Goal: Check status: Check status

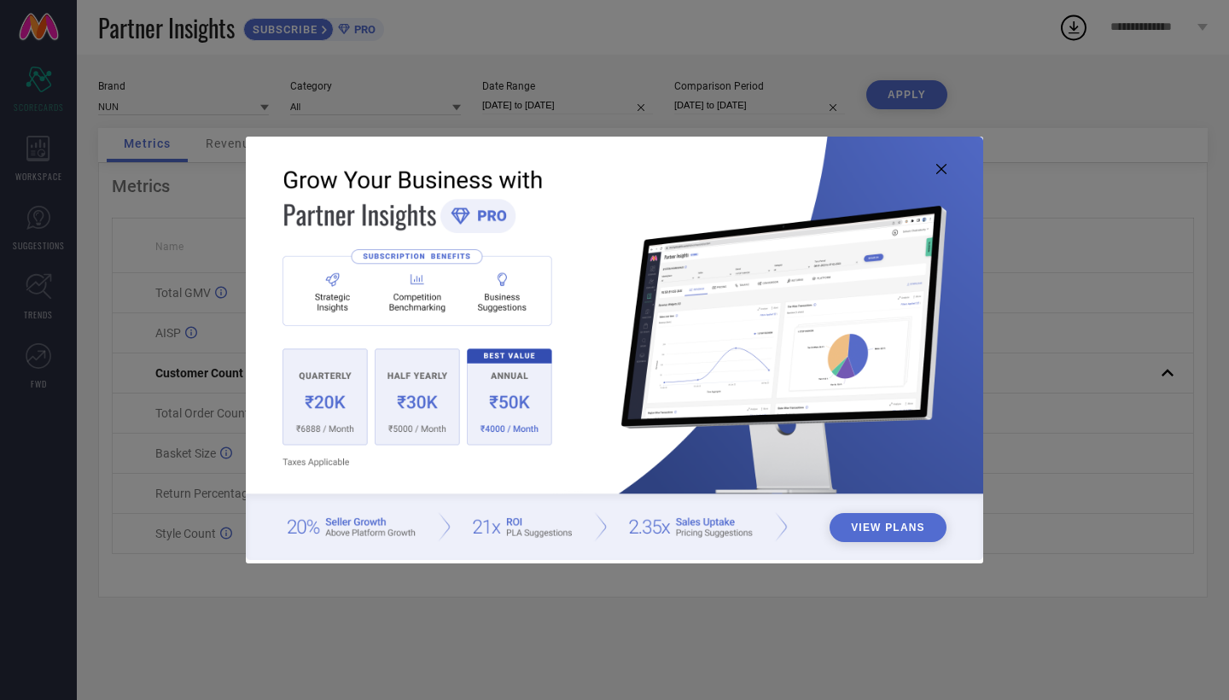
click at [941, 168] on icon at bounding box center [941, 169] width 10 height 10
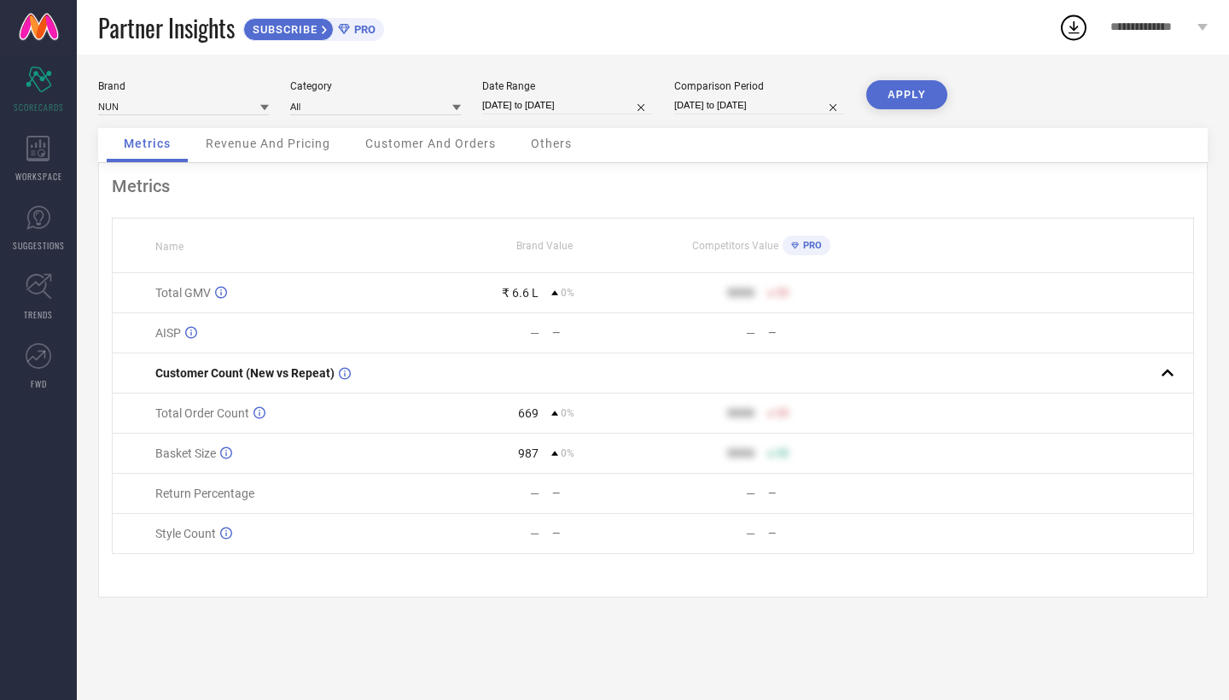
select select "8"
select select "2025"
select select "9"
select select "2025"
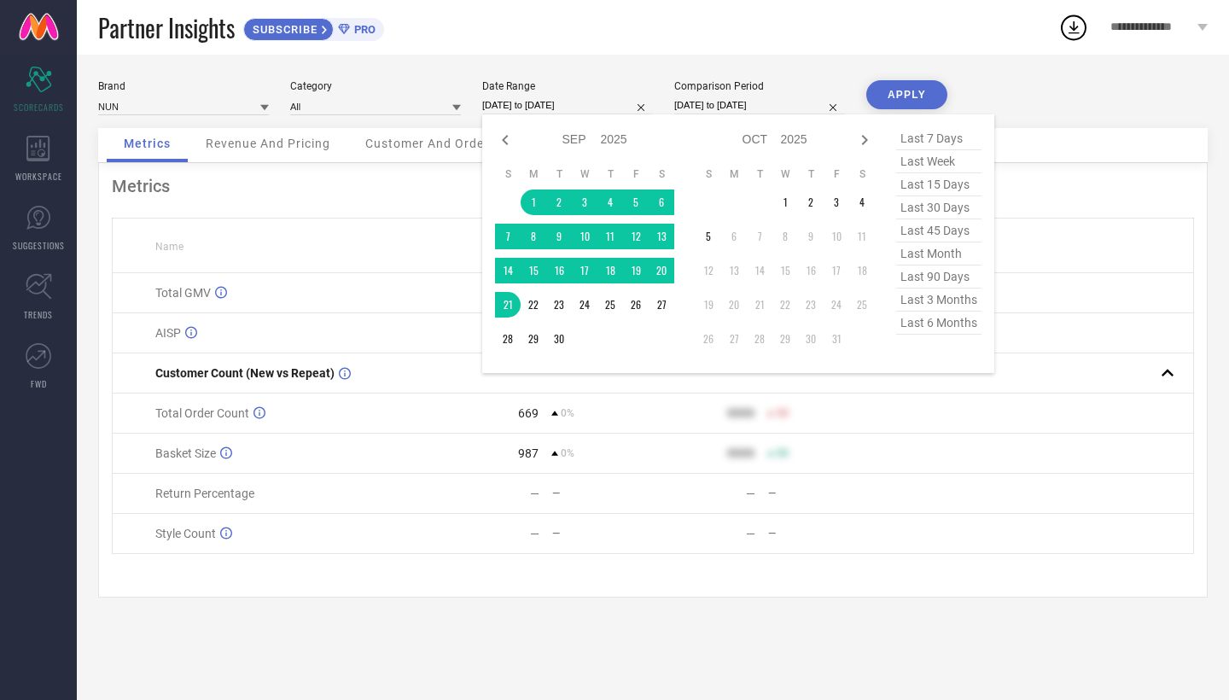
click at [570, 107] on input "[DATE] to [DATE]" at bounding box center [567, 105] width 171 height 18
click at [537, 201] on td "1" at bounding box center [534, 202] width 26 height 26
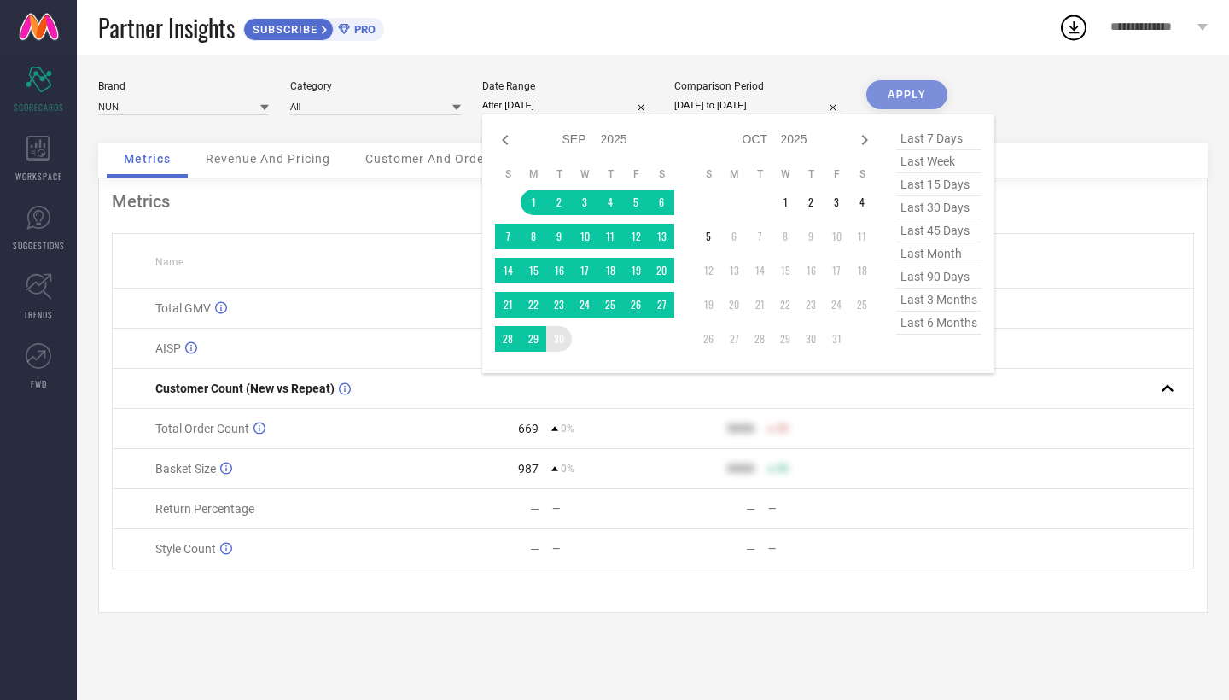
type input "[DATE] to [DATE]"
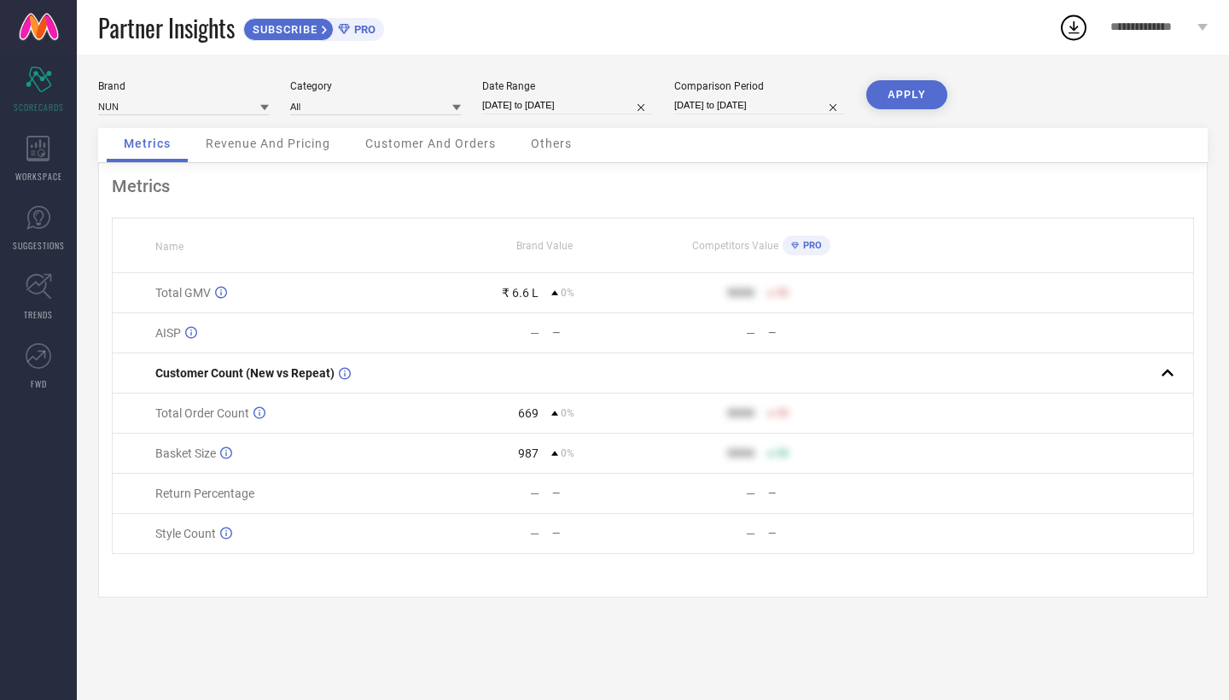
click at [729, 108] on input "[DATE] to [DATE]" at bounding box center [759, 105] width 171 height 18
select select "8"
select select "2025"
select select "9"
select select "2025"
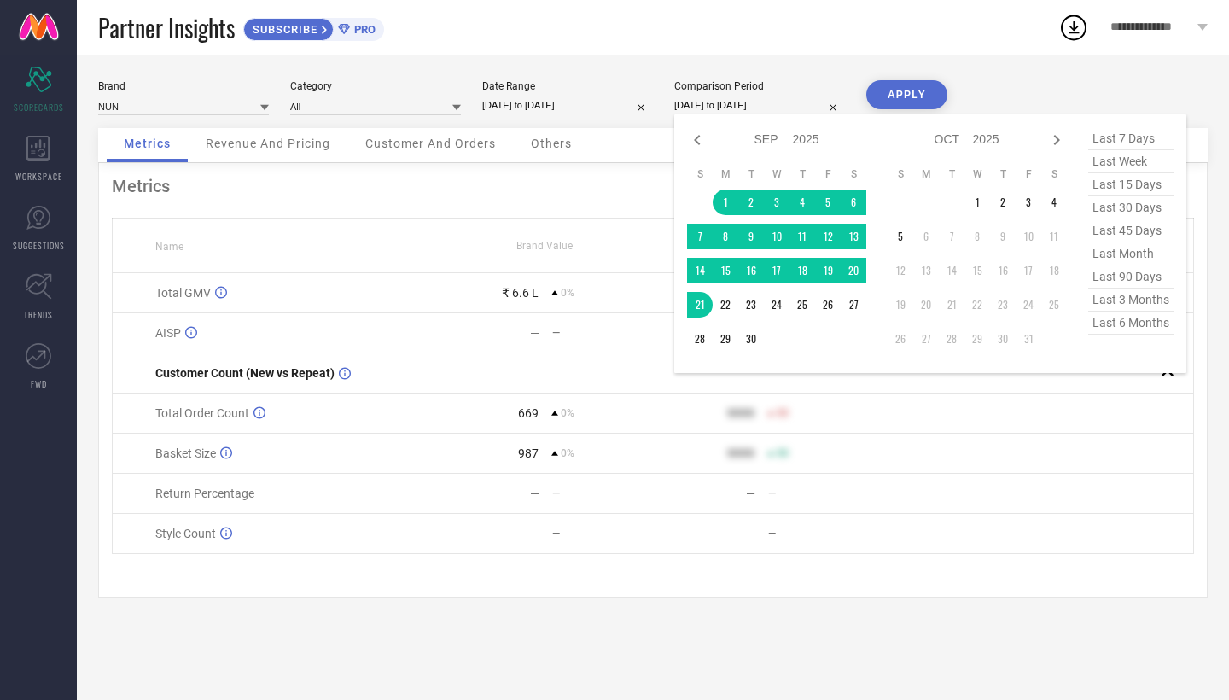
select select "8"
select select "2024"
select select "9"
select select "2024"
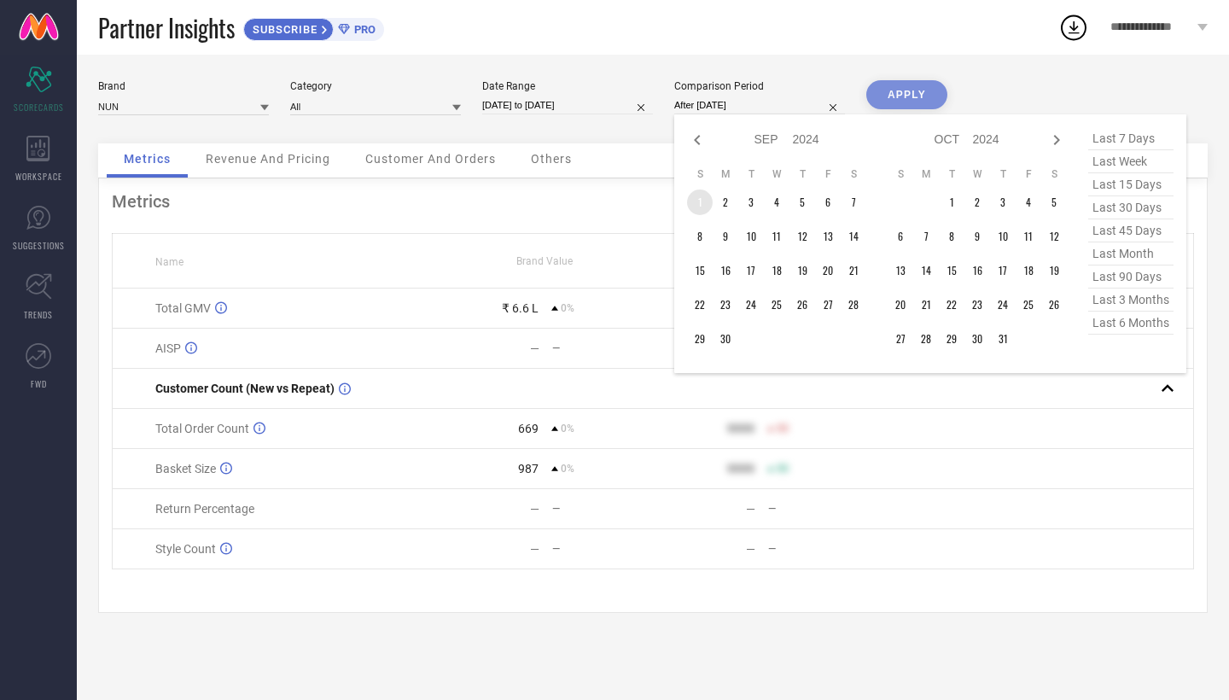
click at [703, 204] on td "1" at bounding box center [700, 202] width 26 height 26
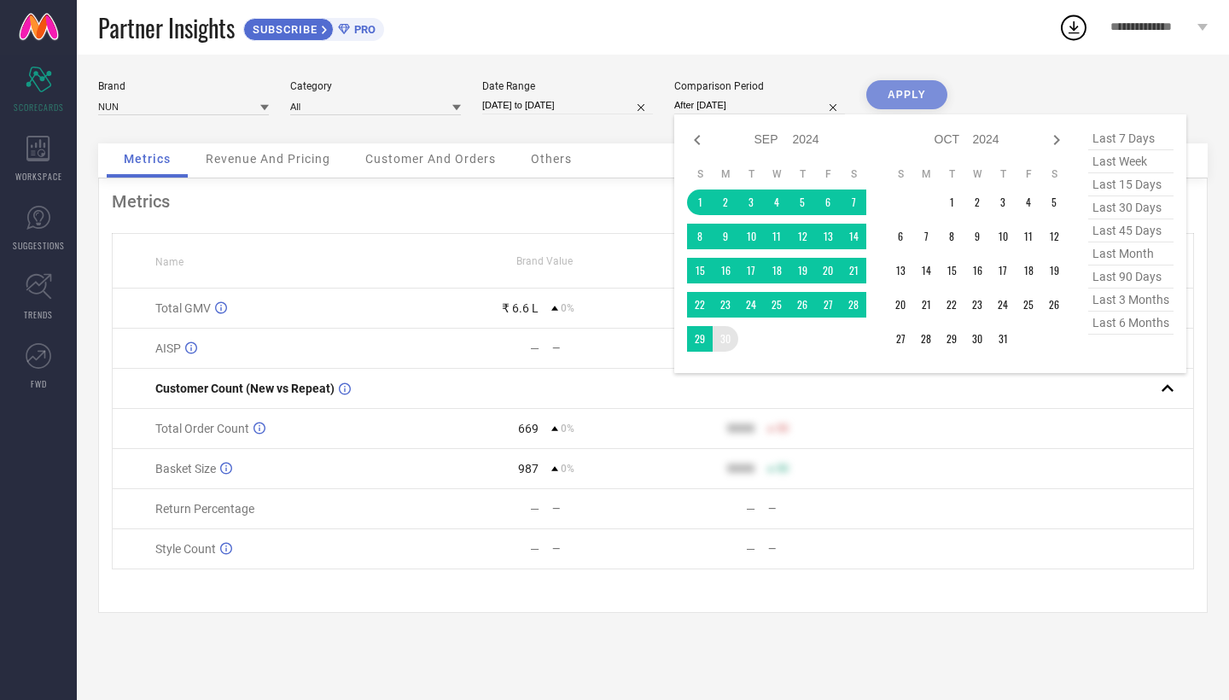
type input "[DATE] to [DATE]"
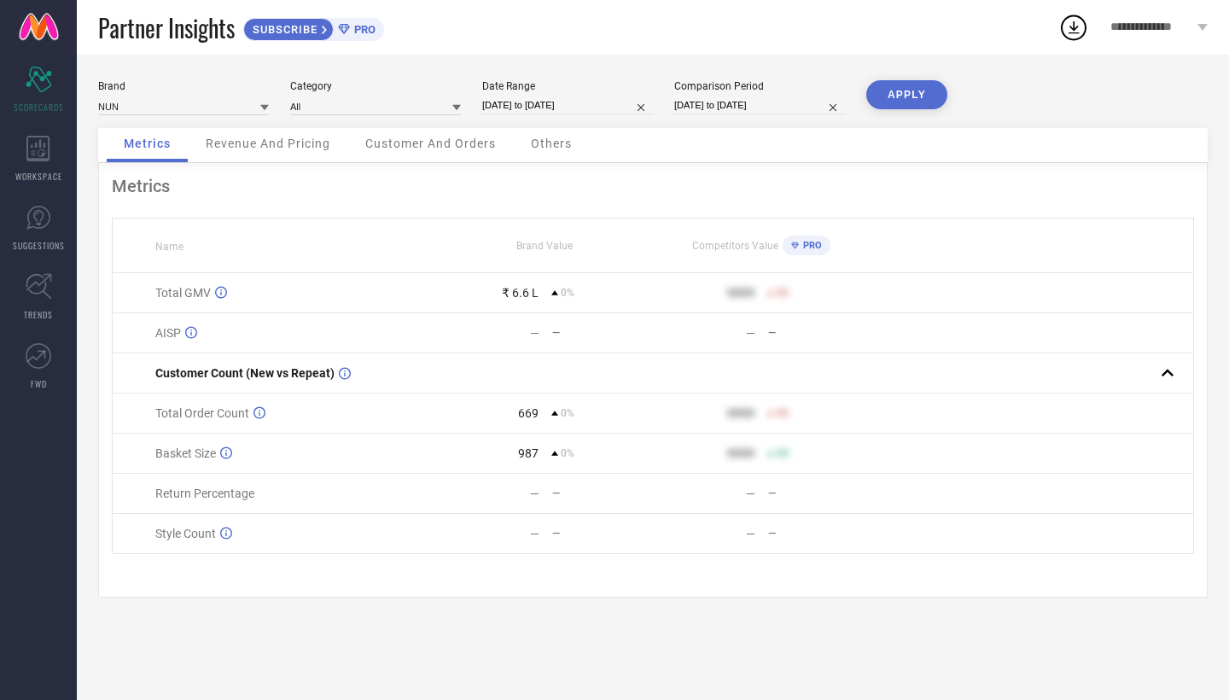
click at [892, 99] on button "APPLY" at bounding box center [906, 94] width 81 height 29
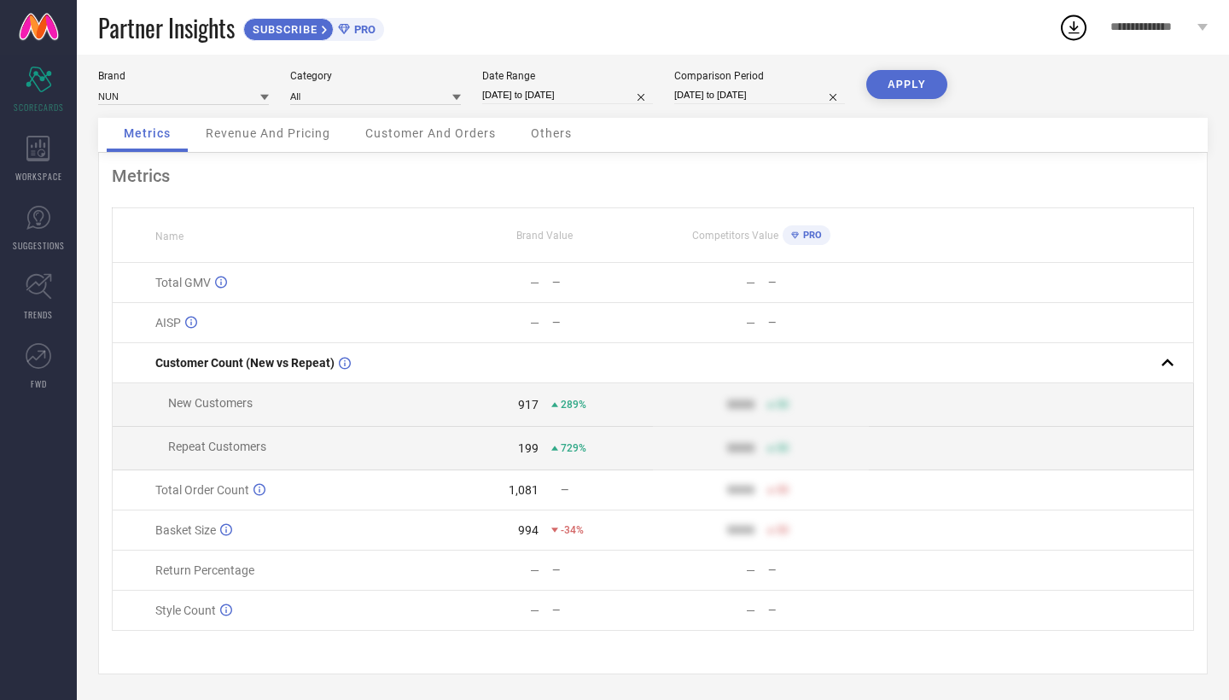
scroll to position [14, 0]
click at [272, 120] on div "Revenue And Pricing" at bounding box center [268, 135] width 159 height 34
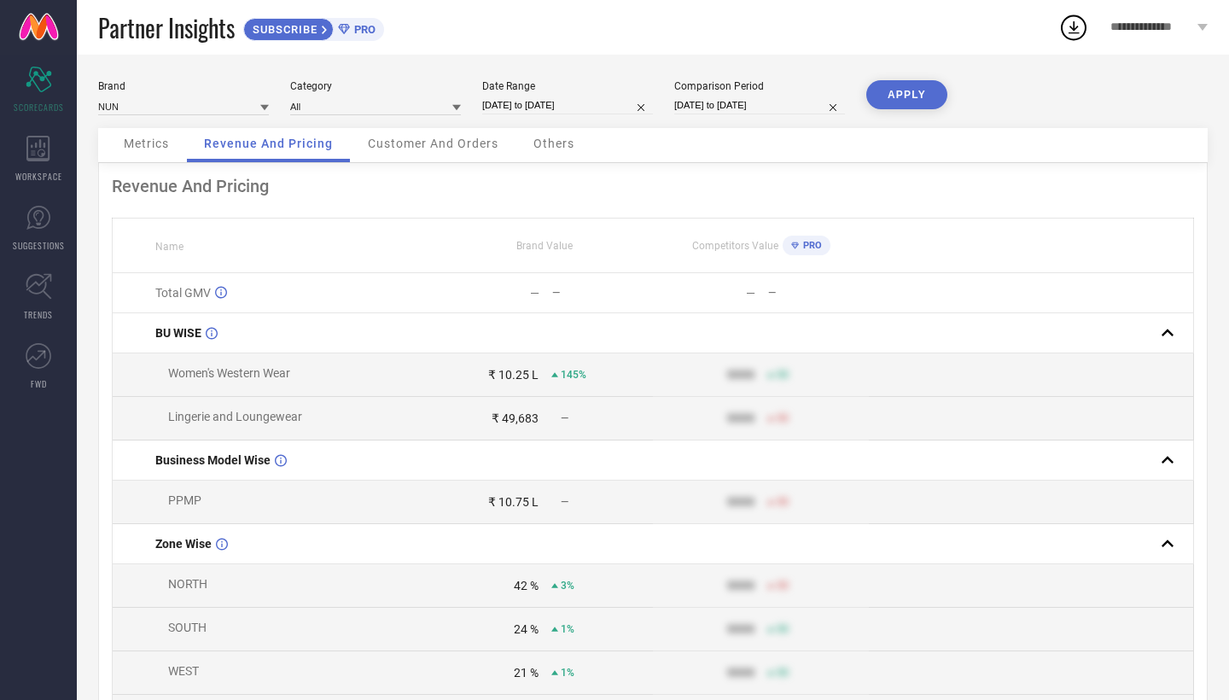
scroll to position [0, 0]
click at [428, 146] on span "Customer And Orders" at bounding box center [433, 144] width 131 height 14
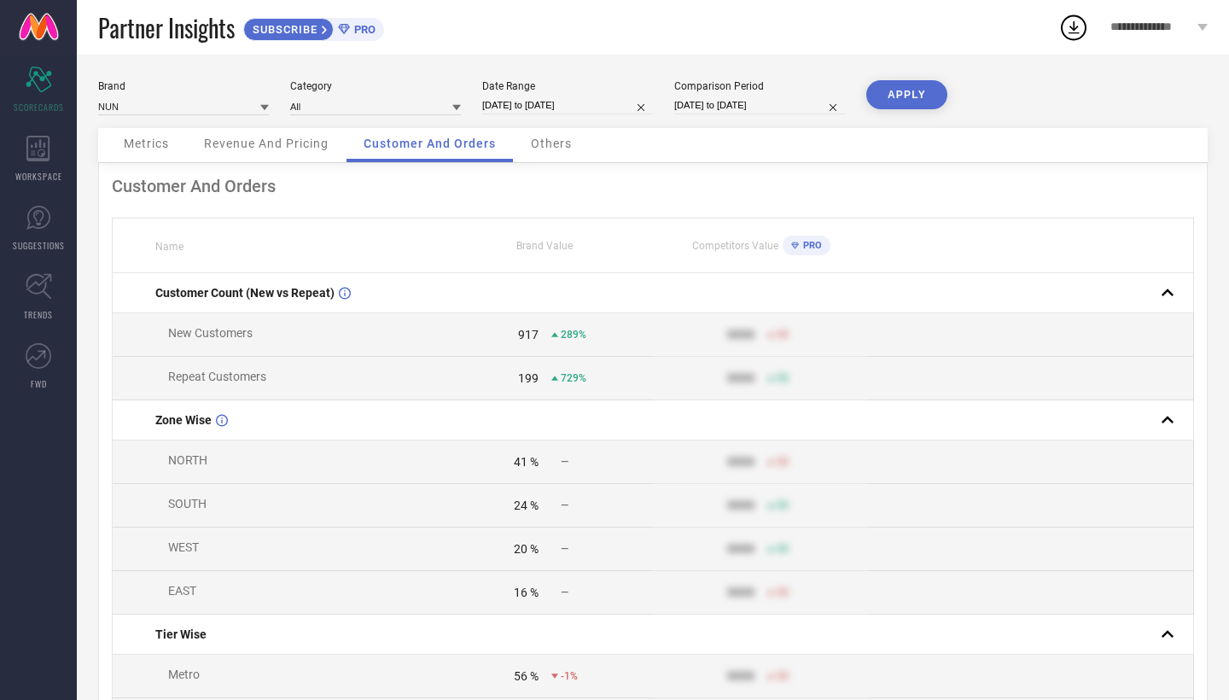
click at [278, 155] on div "Revenue And Pricing" at bounding box center [266, 145] width 159 height 34
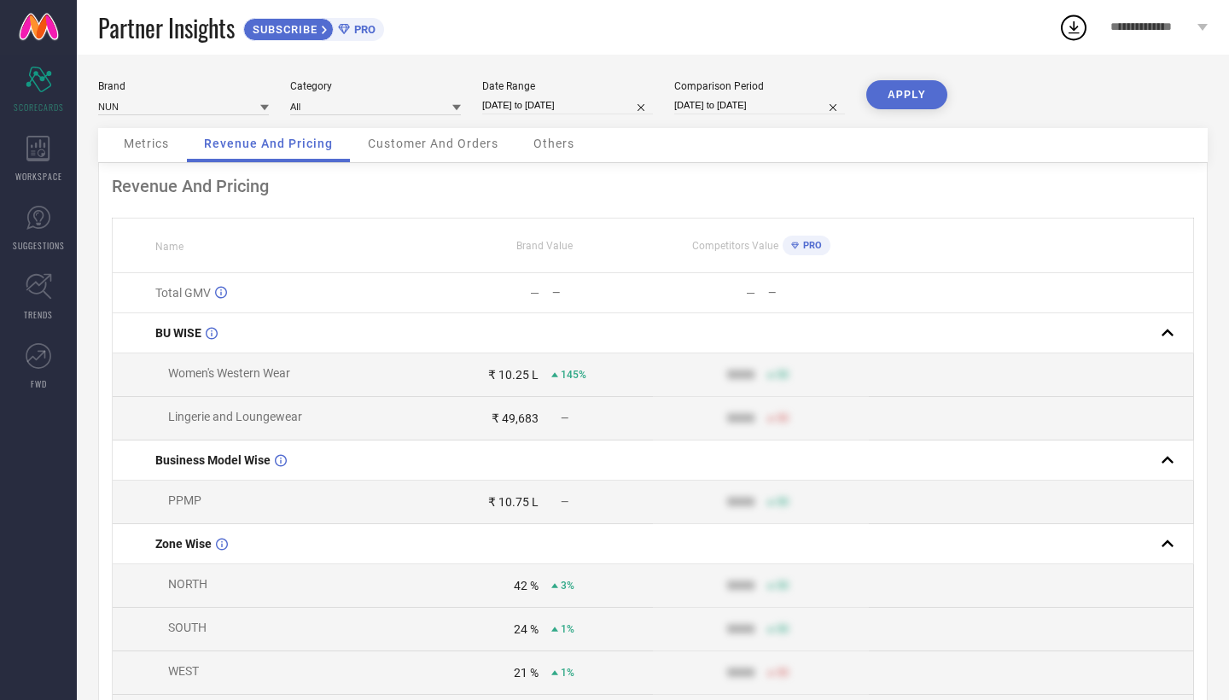
click at [157, 150] on span "Metrics" at bounding box center [146, 144] width 45 height 14
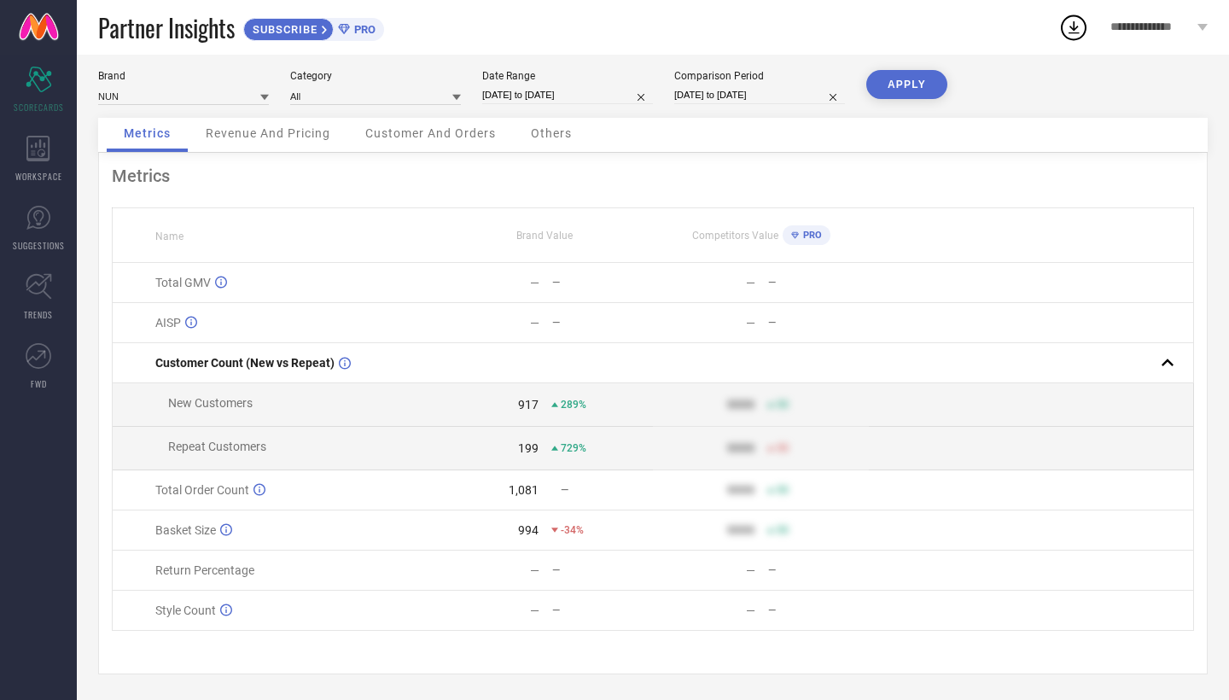
scroll to position [14, 0]
click at [545, 130] on span "Others" at bounding box center [551, 133] width 41 height 14
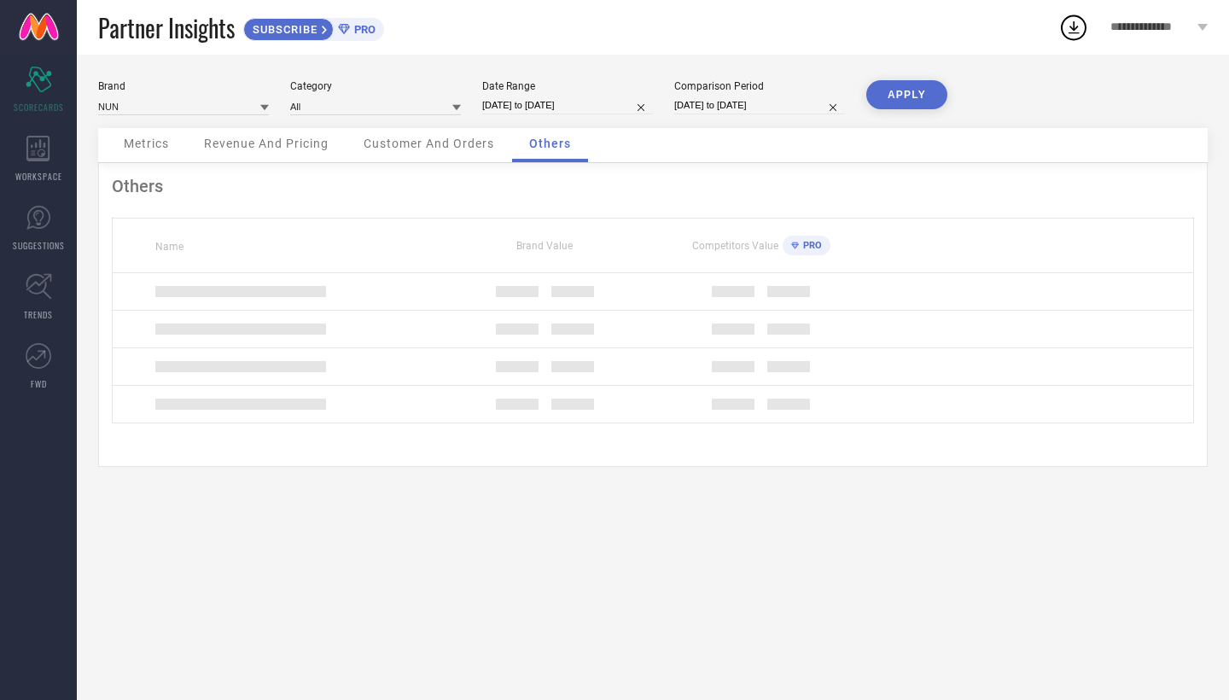
scroll to position [0, 0]
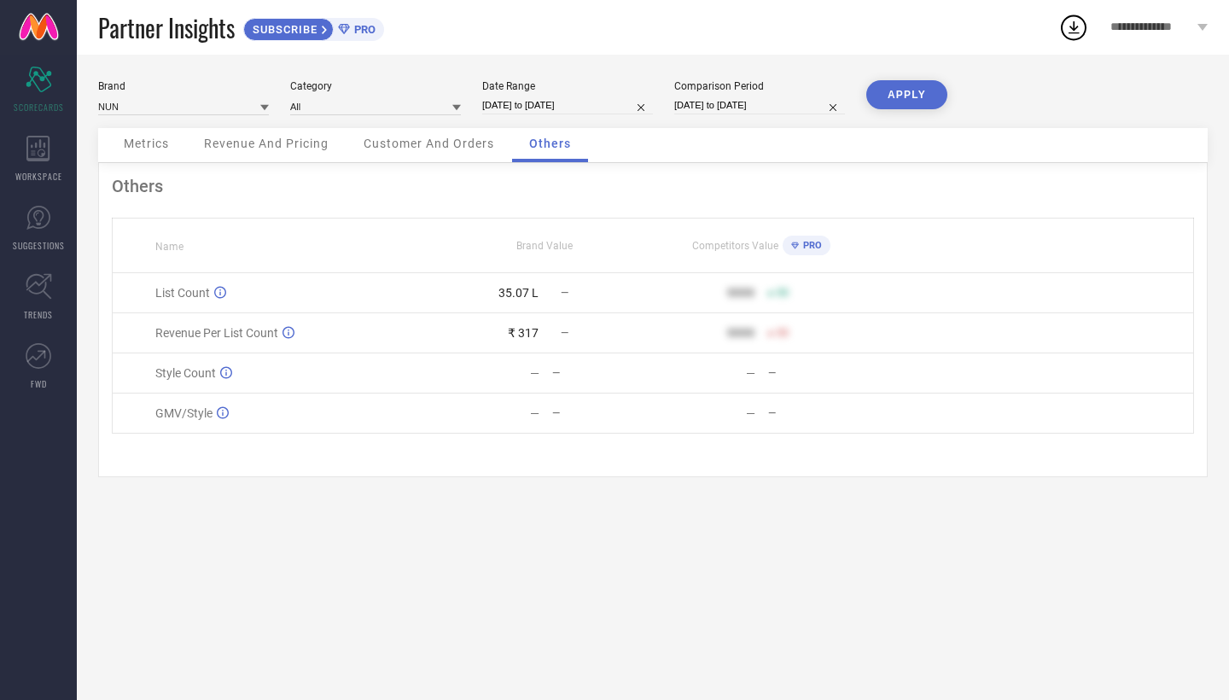
click at [462, 126] on div "Brand NUN Category All Date Range [DATE] to [DATE] Comparison Period [DATE] to …" at bounding box center [653, 104] width 1110 height 48
click at [463, 150] on span "Customer And Orders" at bounding box center [429, 144] width 131 height 14
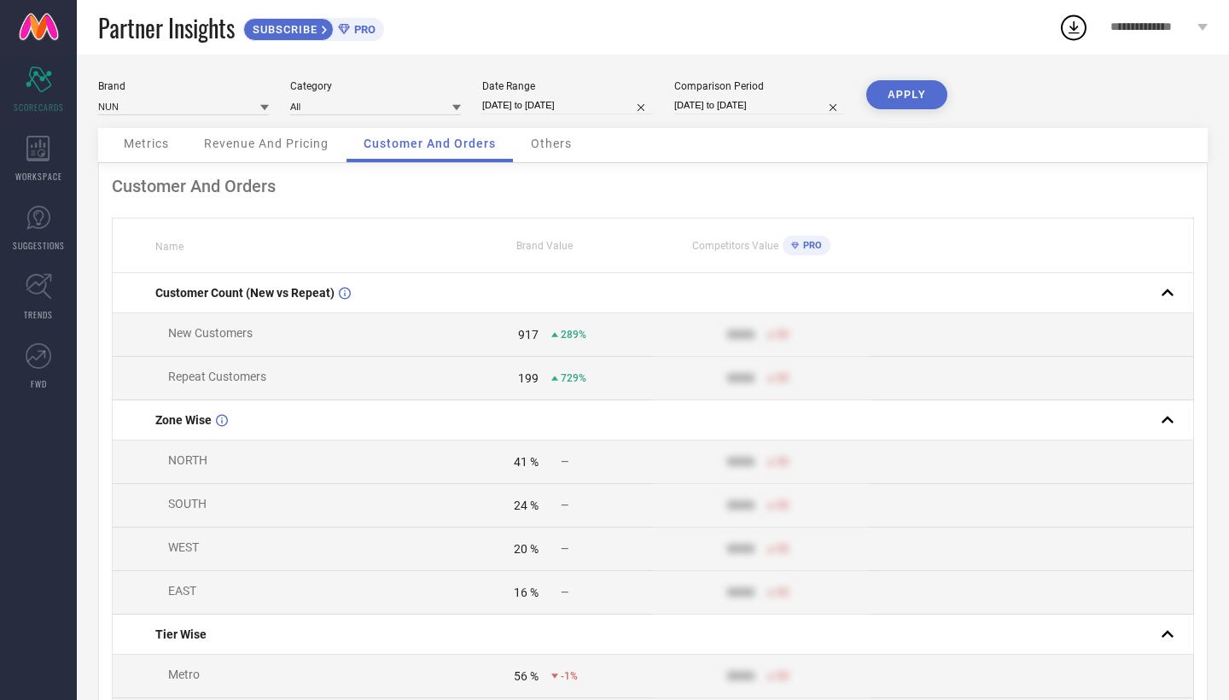
click at [757, 106] on input "[DATE] to [DATE]" at bounding box center [759, 105] width 171 height 18
select select "8"
select select "2024"
select select "9"
select select "2024"
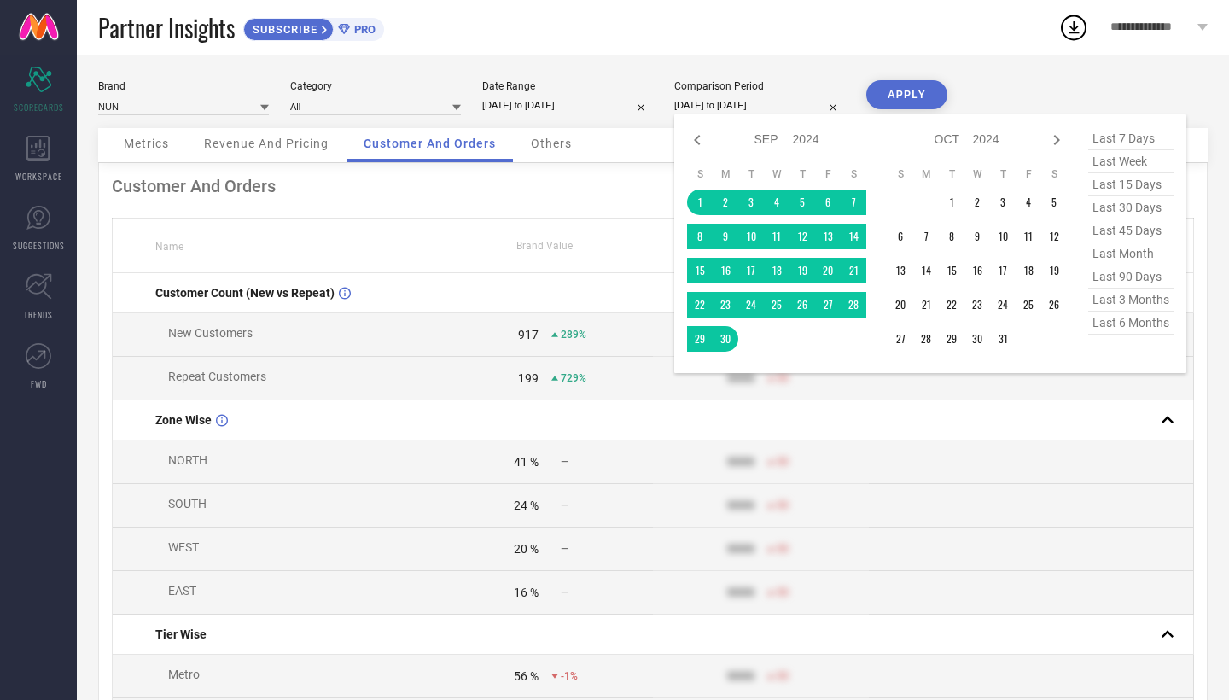
click at [804, 131] on select "2014 2015 2016 2017 2018 2019 2020 2021 2022 2023 2024 2025 2026 2027 2028 2029…" at bounding box center [806, 139] width 27 height 25
select select "8"
select select "2025"
select select "9"
select select "2025"
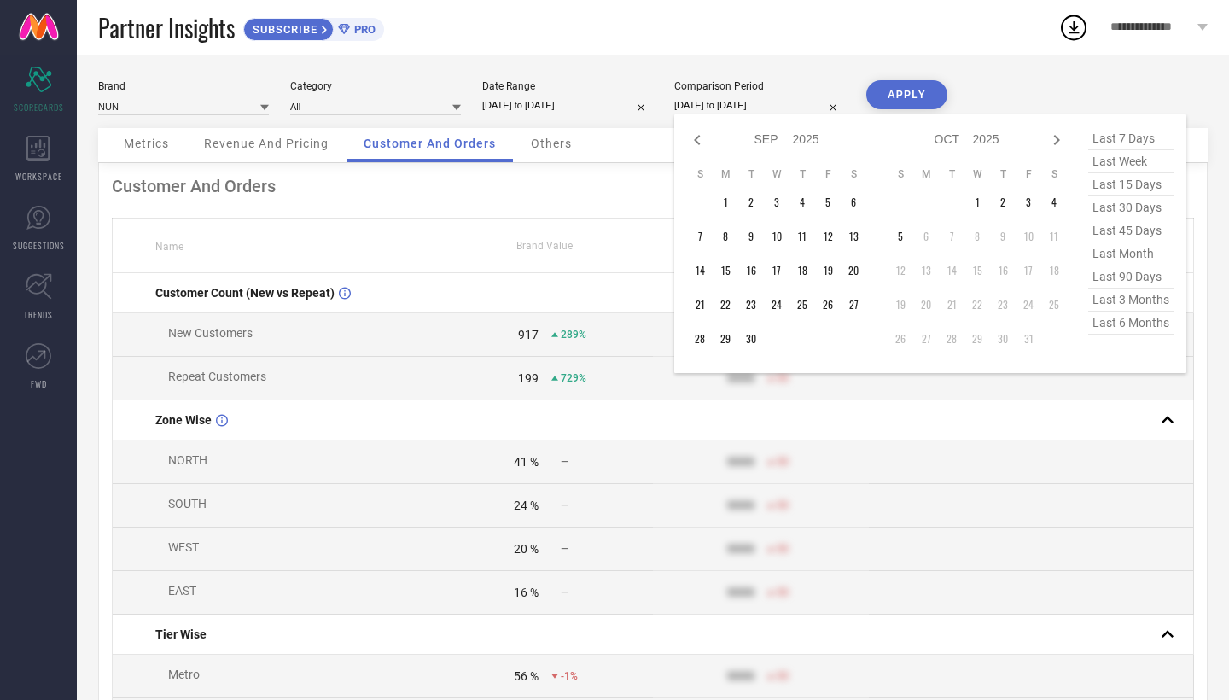
click at [922, 95] on button "APPLY" at bounding box center [906, 94] width 81 height 29
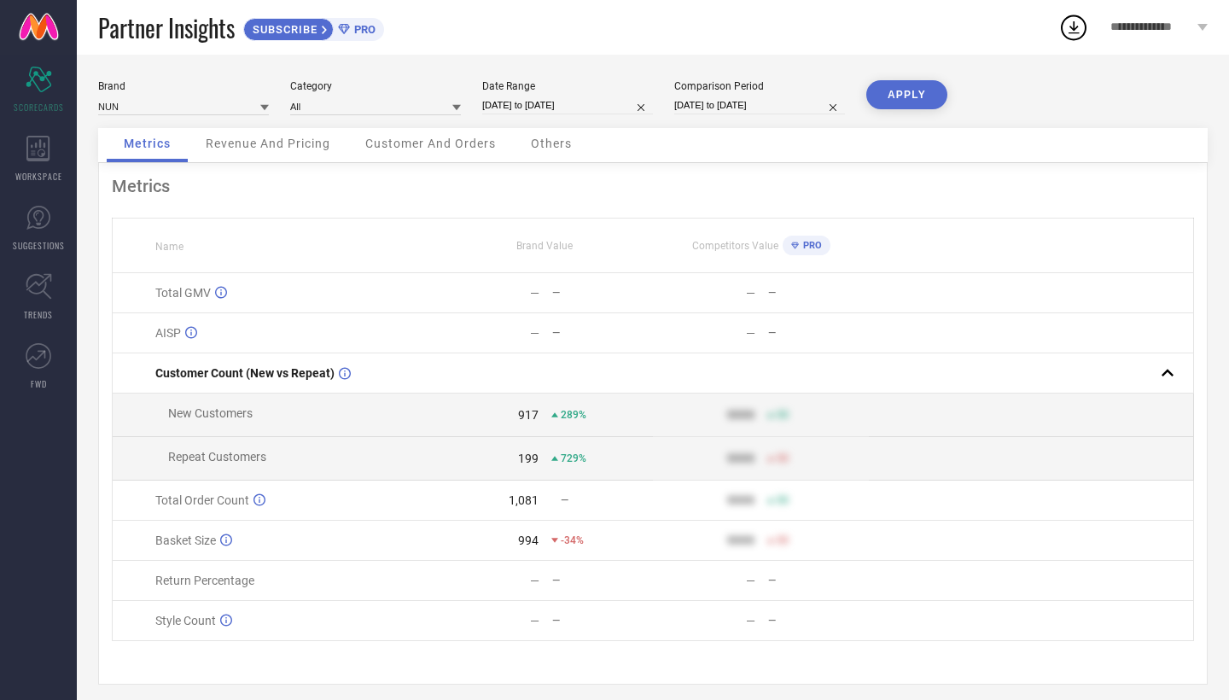
click at [694, 101] on input "[DATE] to [DATE]" at bounding box center [759, 105] width 171 height 18
select select "8"
select select "2024"
select select "9"
select select "2024"
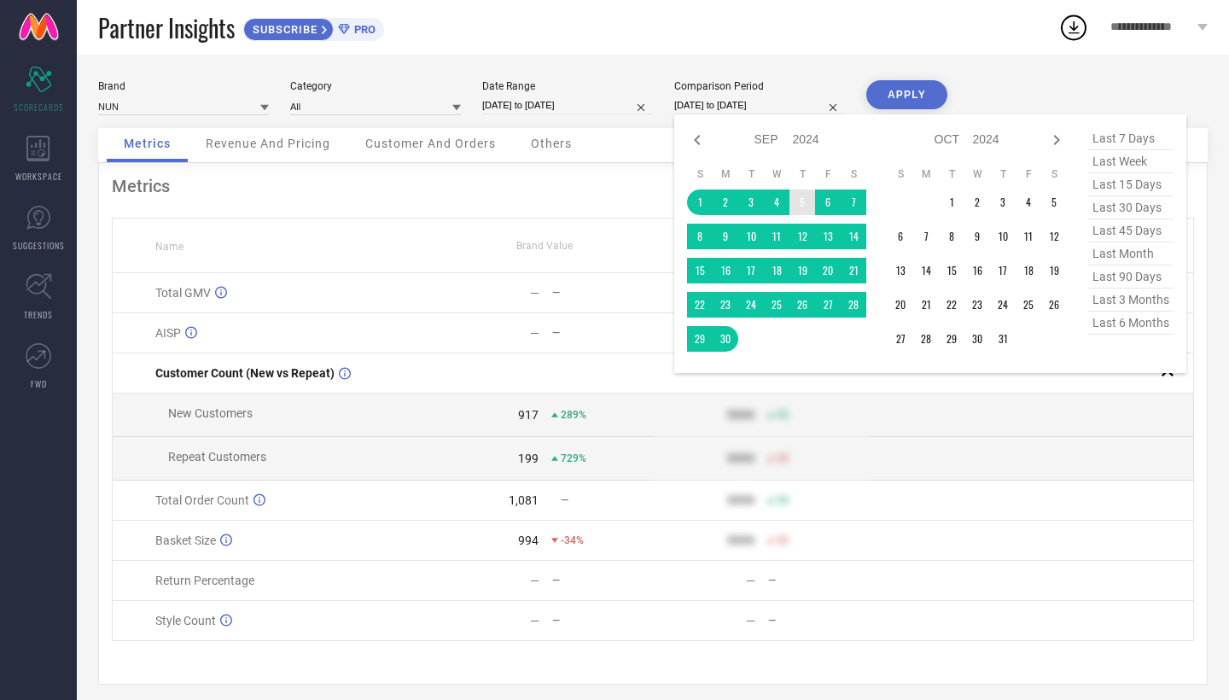
click at [801, 141] on select "2014 2015 2016 2017 2018 2019 2020 2021 2022 2023 2024 2025 2026 2027 2028 2029…" at bounding box center [806, 139] width 27 height 25
select select "8"
select select "2025"
select select "9"
select select "2025"
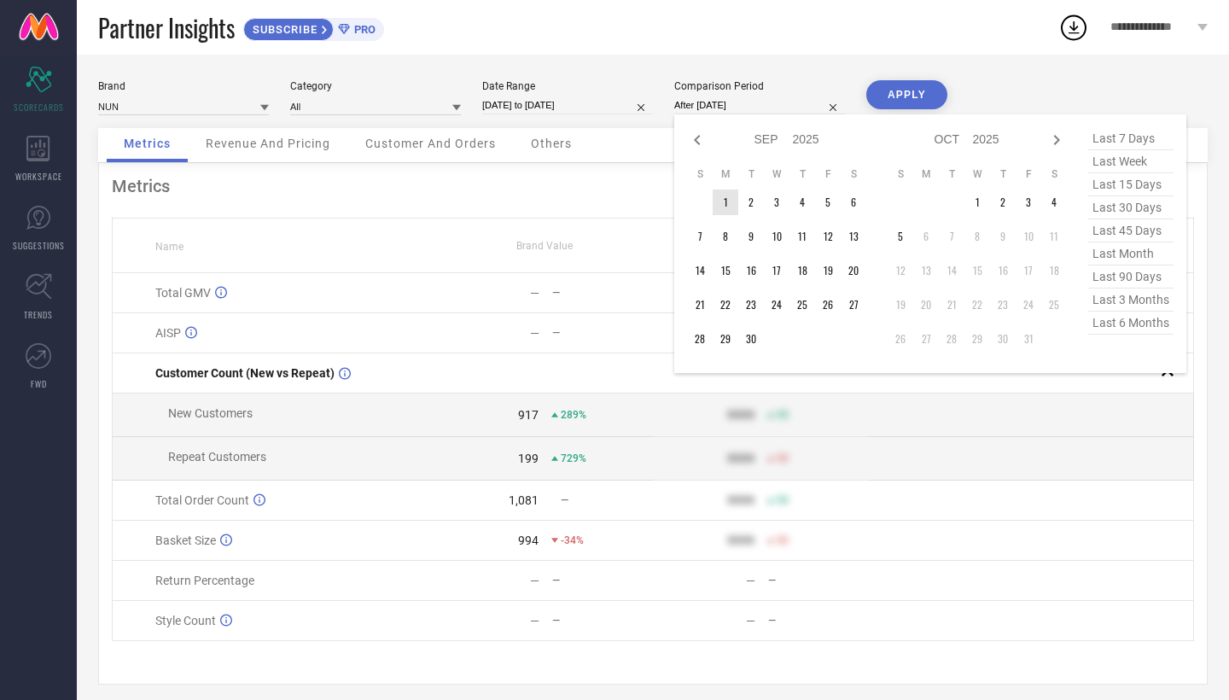
click at [721, 202] on td "1" at bounding box center [726, 202] width 26 height 26
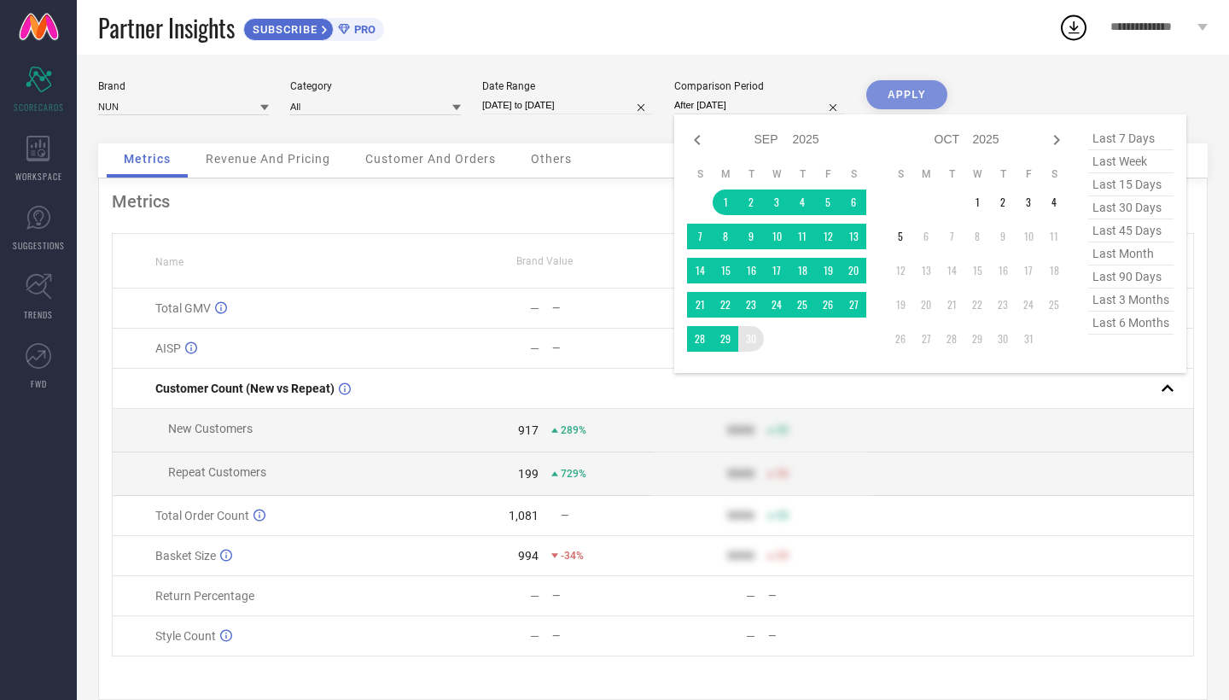
type input "[DATE] to [DATE]"
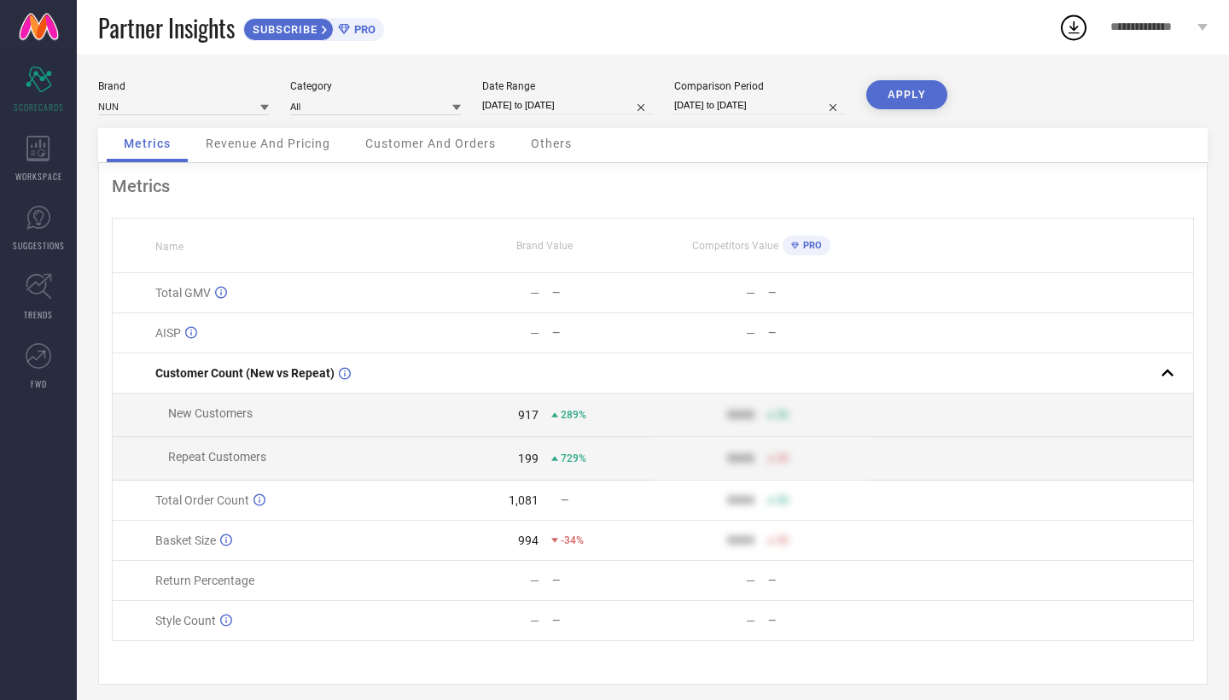
click at [889, 85] on button "APPLY" at bounding box center [906, 94] width 81 height 29
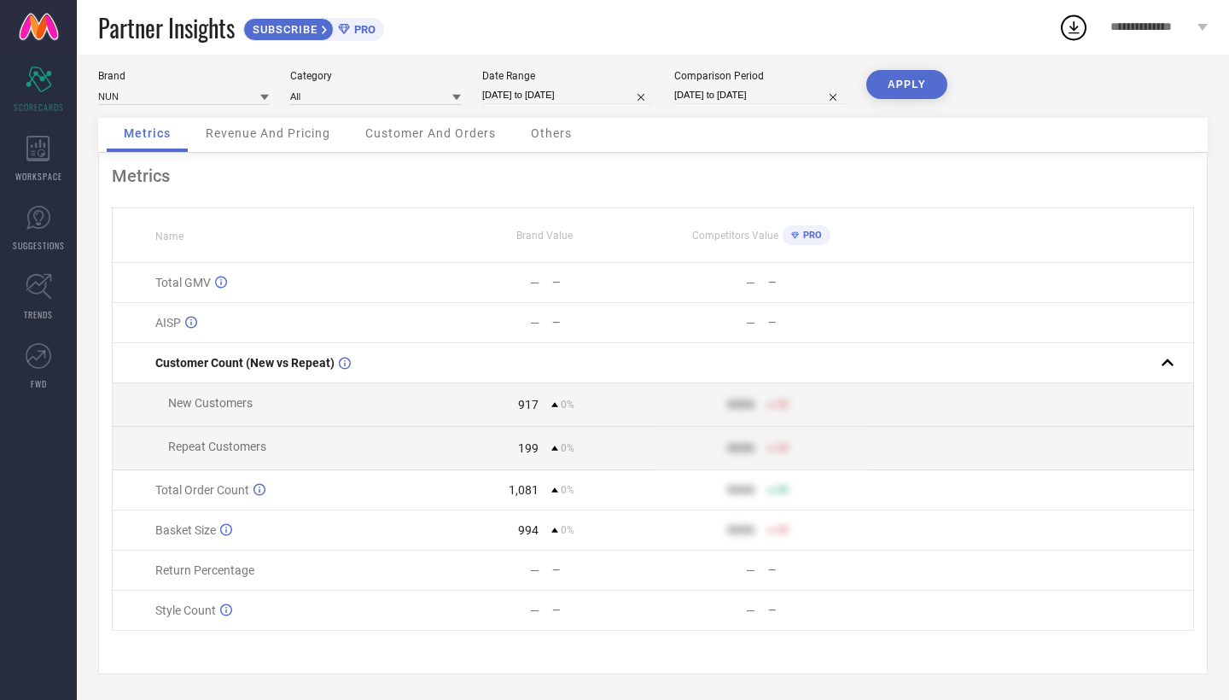
scroll to position [14, 0]
click at [550, 138] on span "Others" at bounding box center [551, 133] width 41 height 14
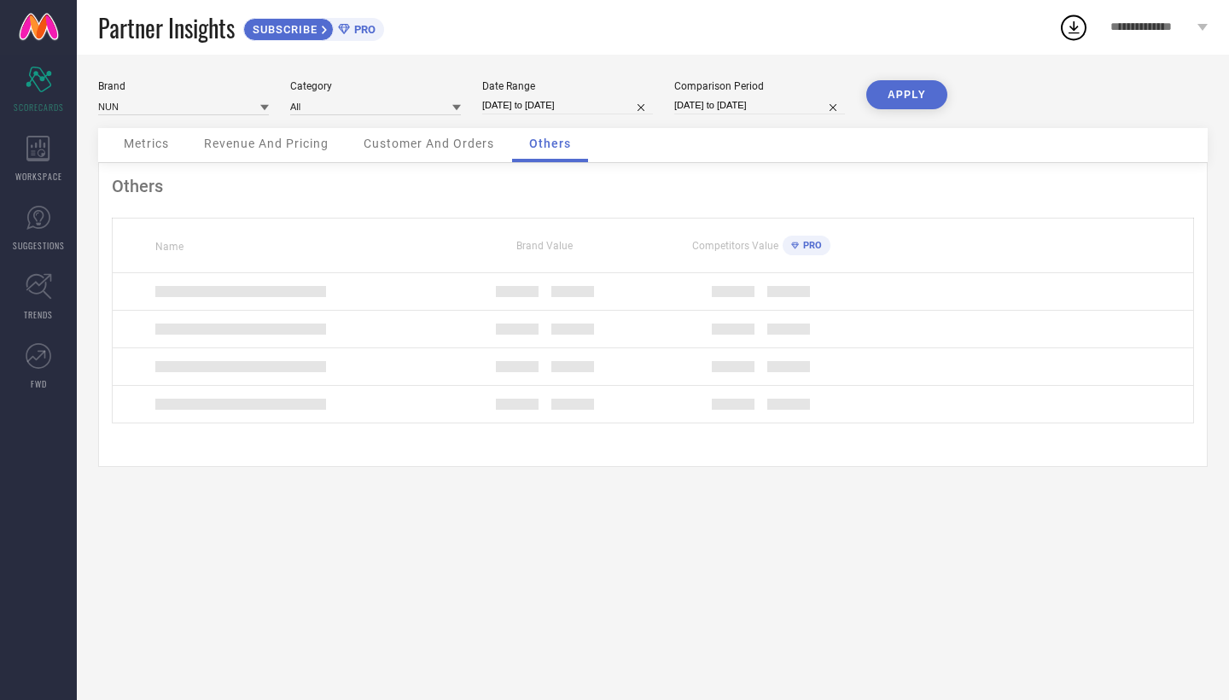
scroll to position [0, 0]
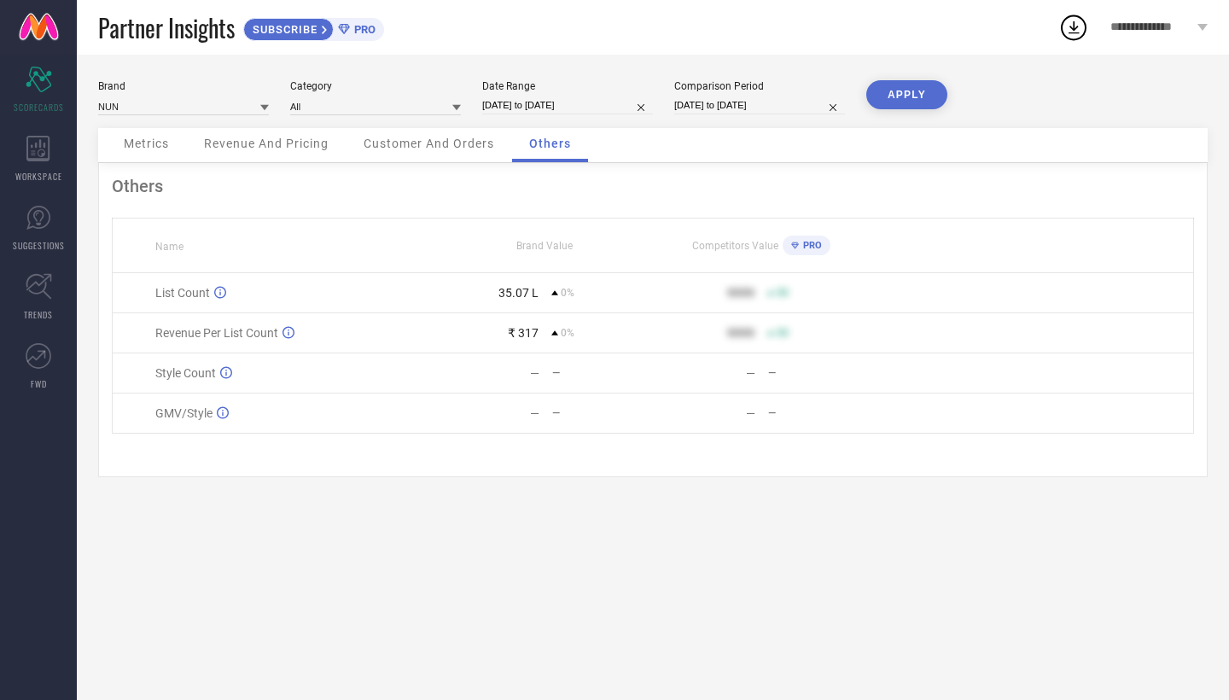
click at [465, 143] on span "Customer And Orders" at bounding box center [429, 144] width 131 height 14
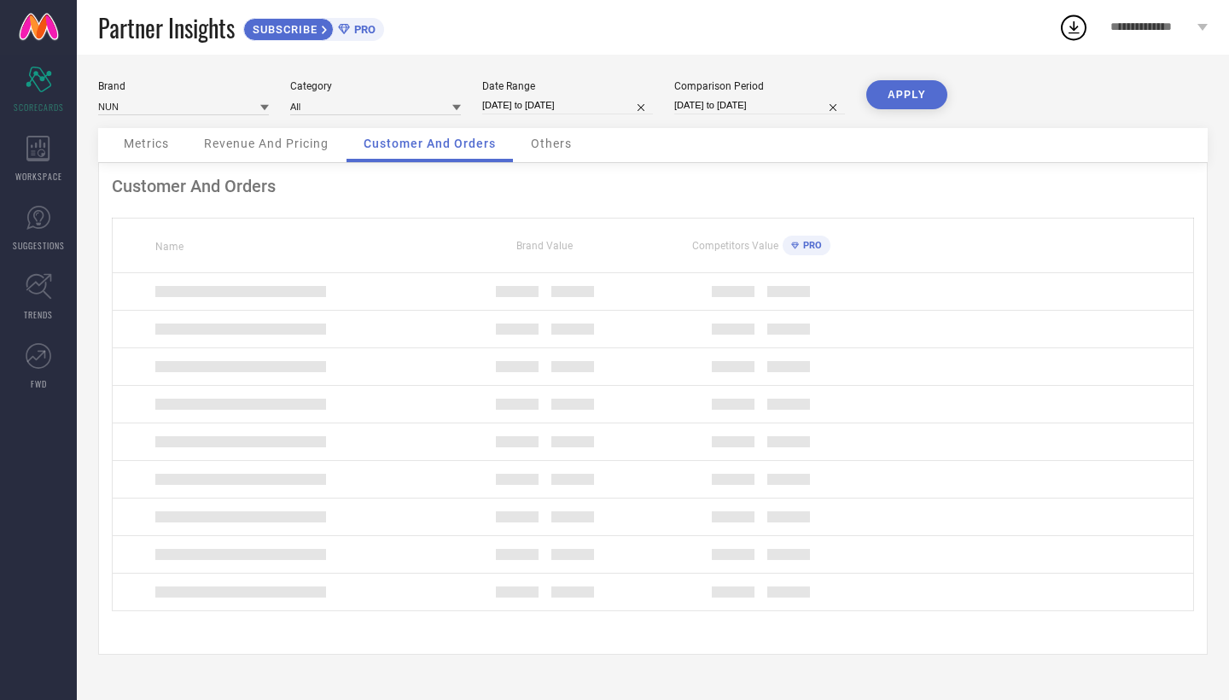
click at [465, 143] on span "Customer And Orders" at bounding box center [430, 144] width 132 height 14
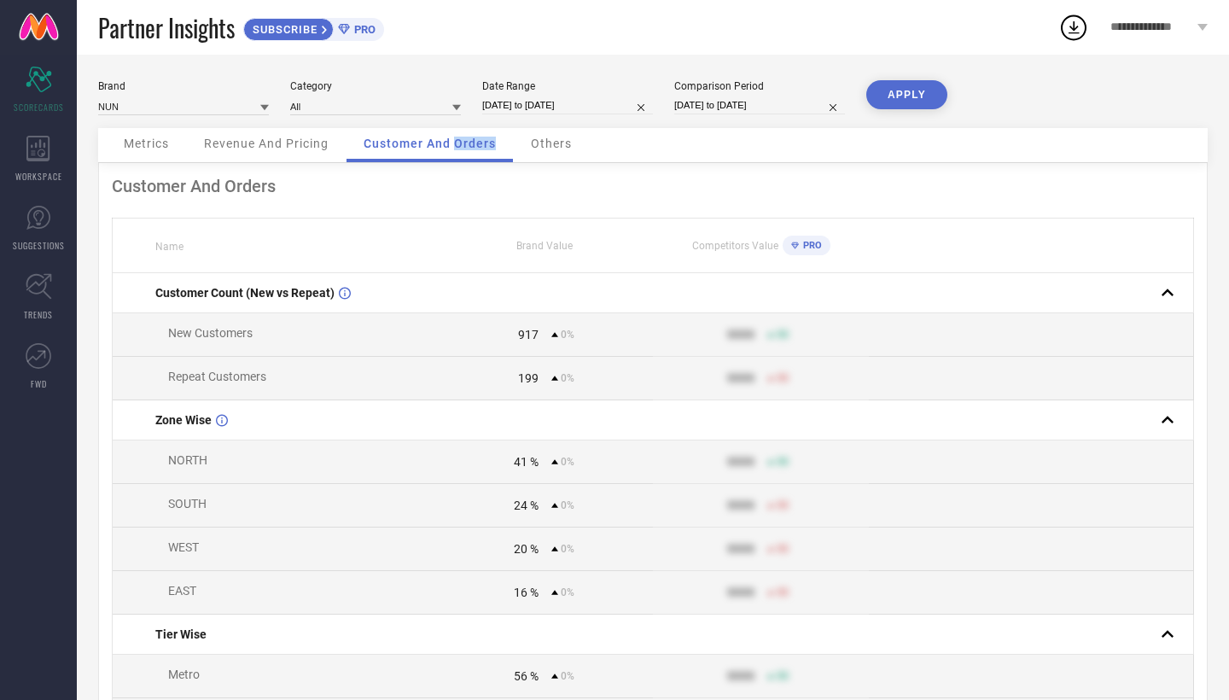
click at [303, 150] on span "Revenue And Pricing" at bounding box center [266, 144] width 125 height 14
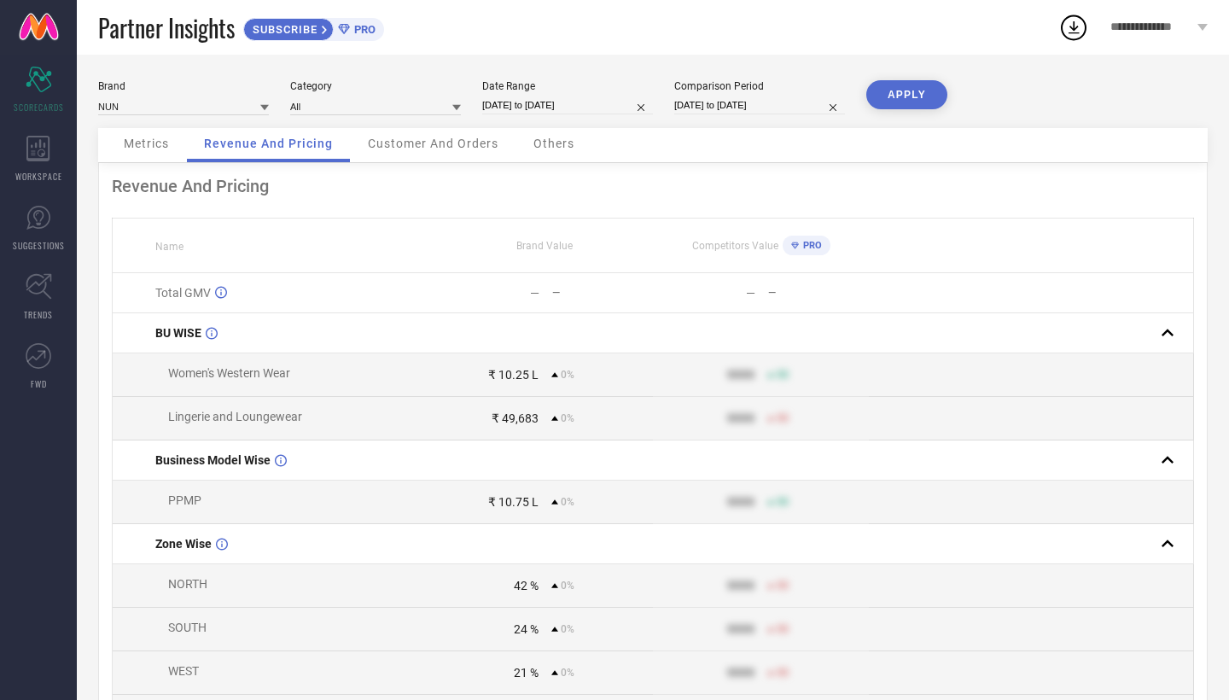
click at [158, 150] on span "Metrics" at bounding box center [146, 144] width 45 height 14
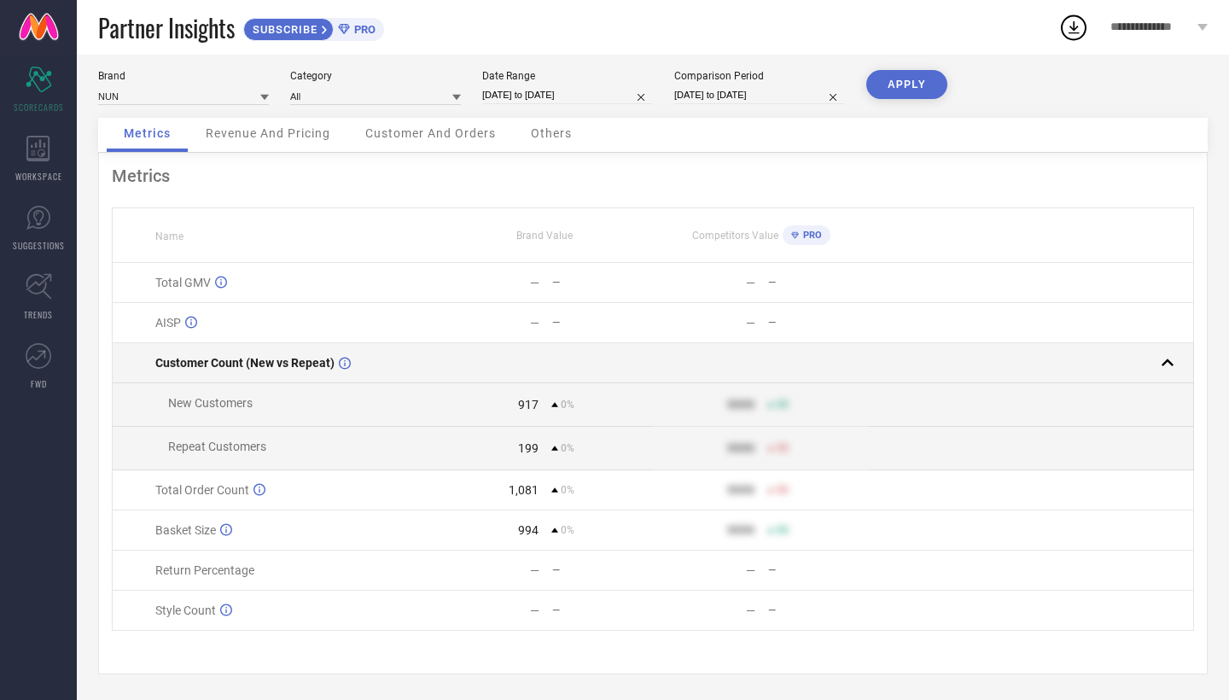
scroll to position [14, 0]
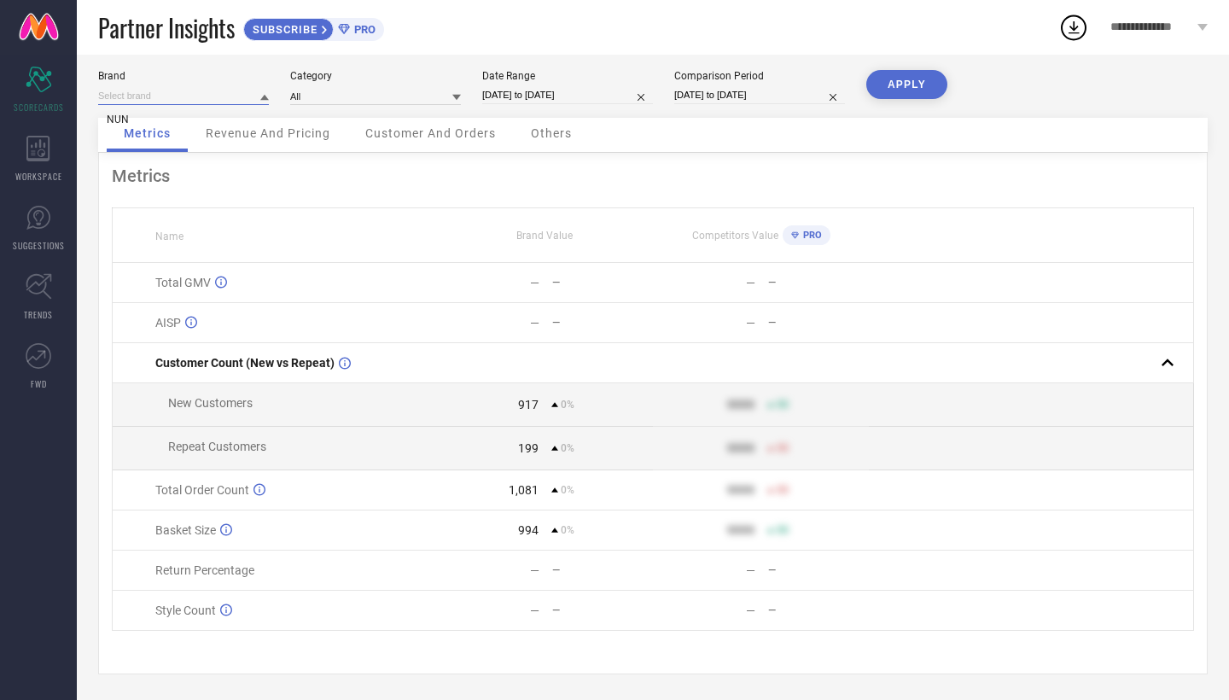
click at [254, 87] on input at bounding box center [183, 96] width 171 height 18
click at [539, 86] on input "[DATE] to [DATE]" at bounding box center [567, 95] width 171 height 18
select select "8"
select select "2025"
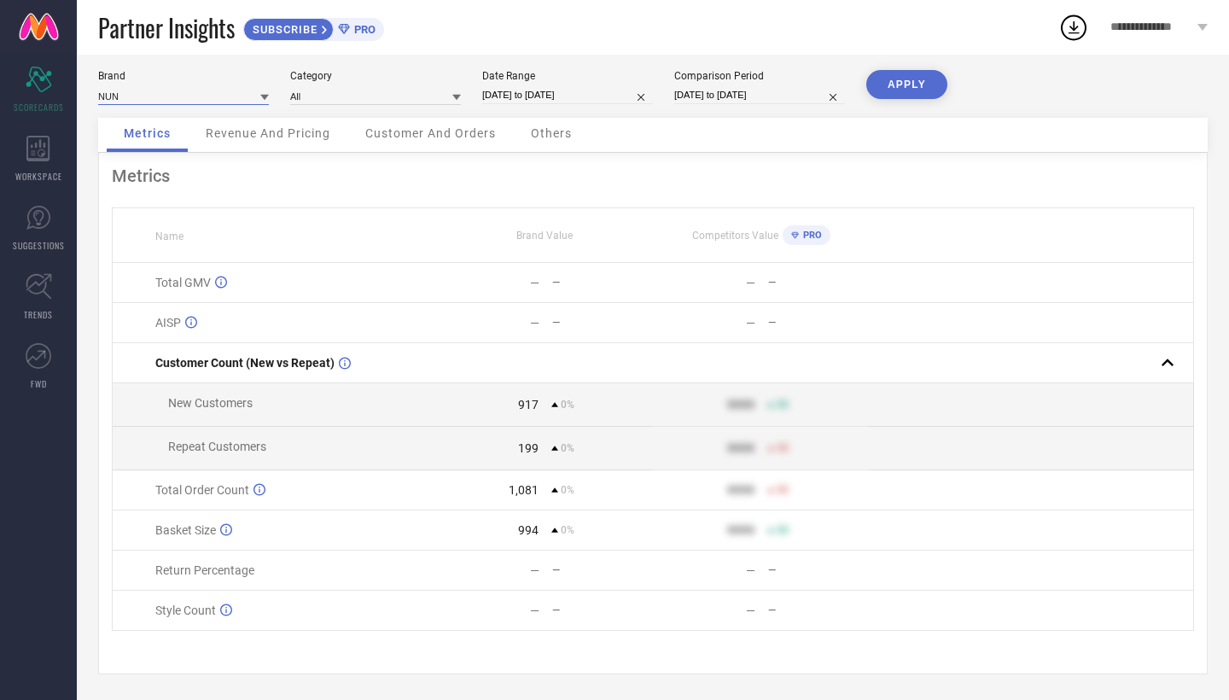
select select "9"
select select "2025"
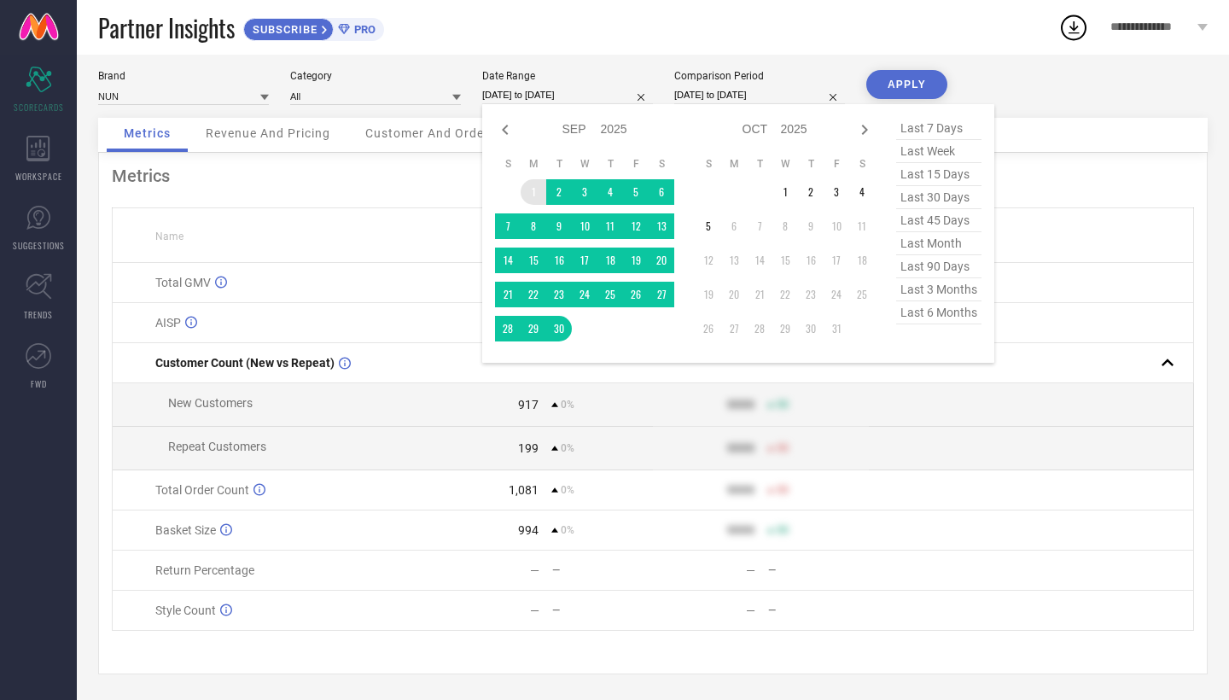
select select "8"
select select "2024"
select select "9"
select select "2024"
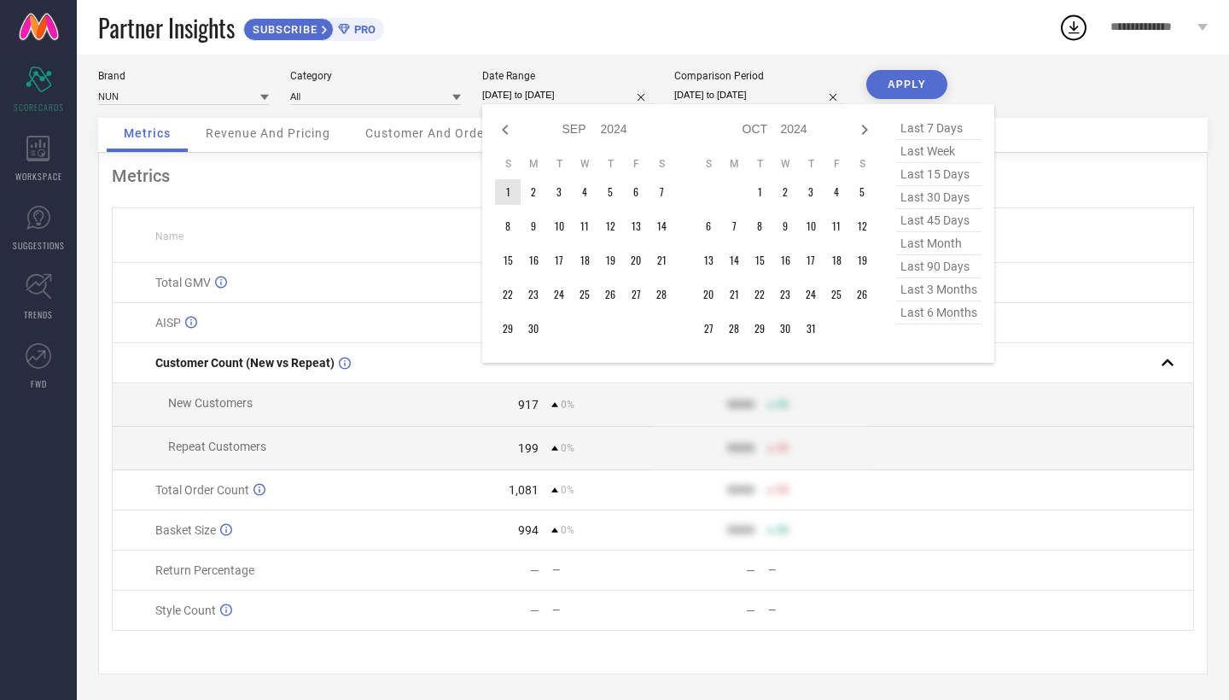
click at [574, 127] on select "Jan Feb Mar Apr May Jun [DATE] Aug Sep Oct Nov Dec" at bounding box center [581, 129] width 38 height 25
select select "11"
select select "2024"
select select "2025"
click at [514, 184] on td "1" at bounding box center [508, 192] width 26 height 26
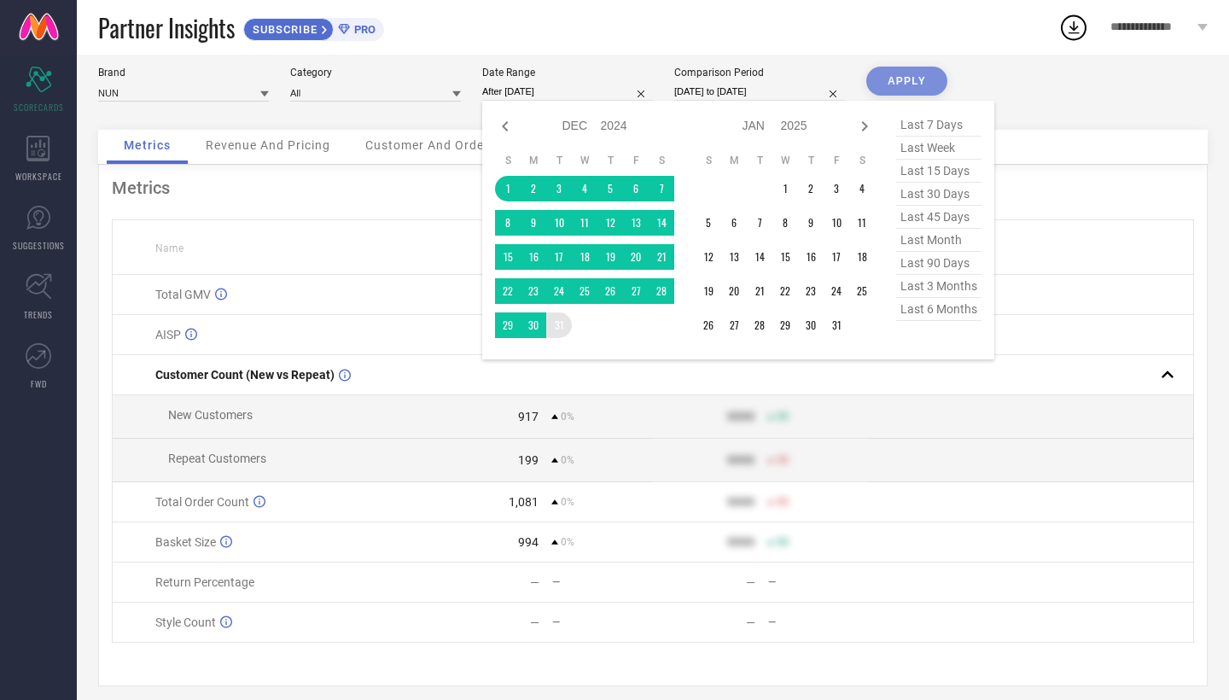
type input "[DATE] to [DATE]"
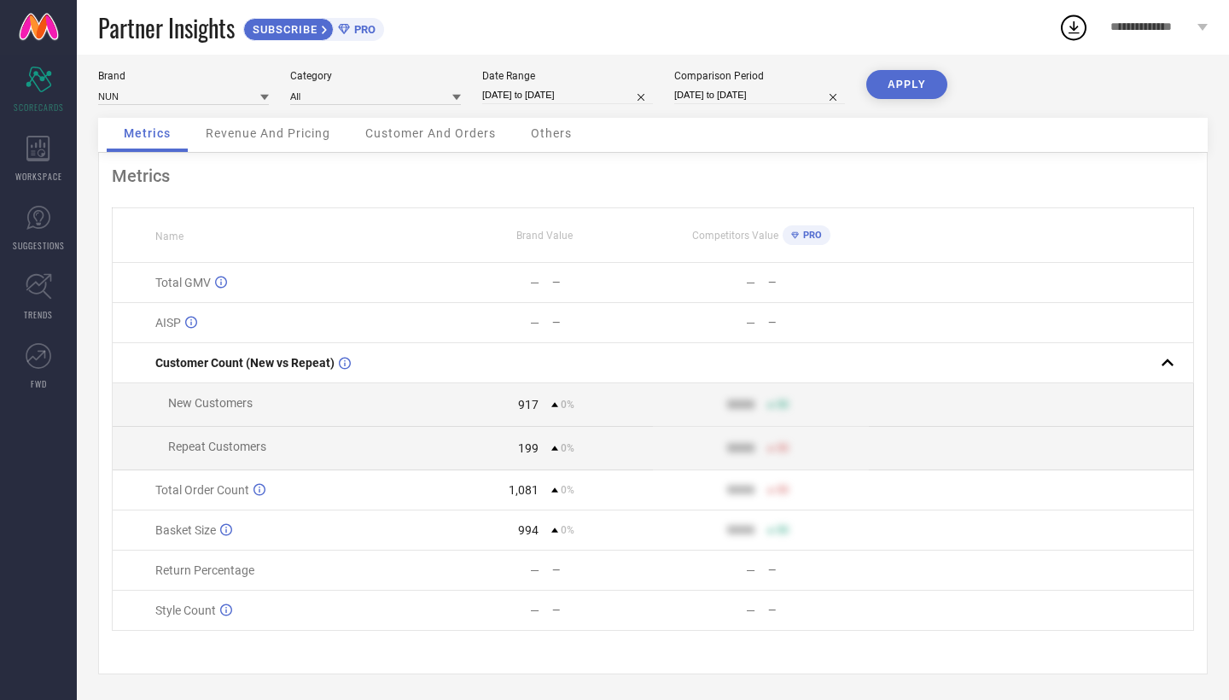
click at [912, 89] on button "APPLY" at bounding box center [906, 84] width 81 height 29
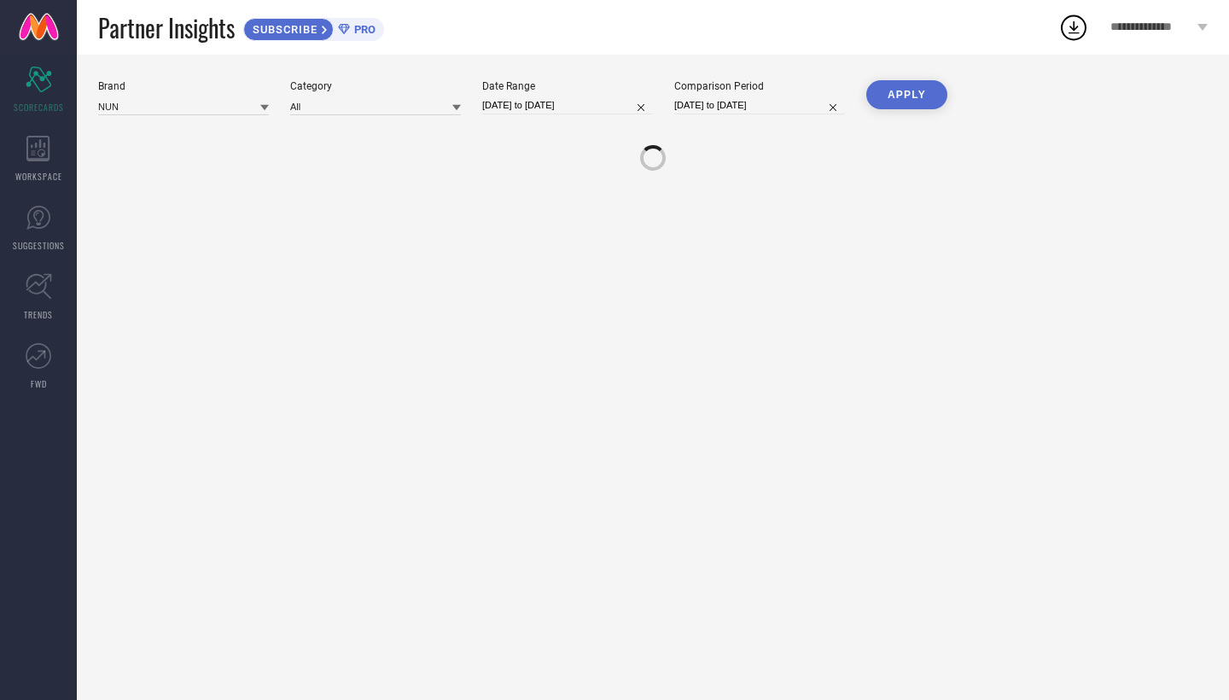
scroll to position [0, 0]
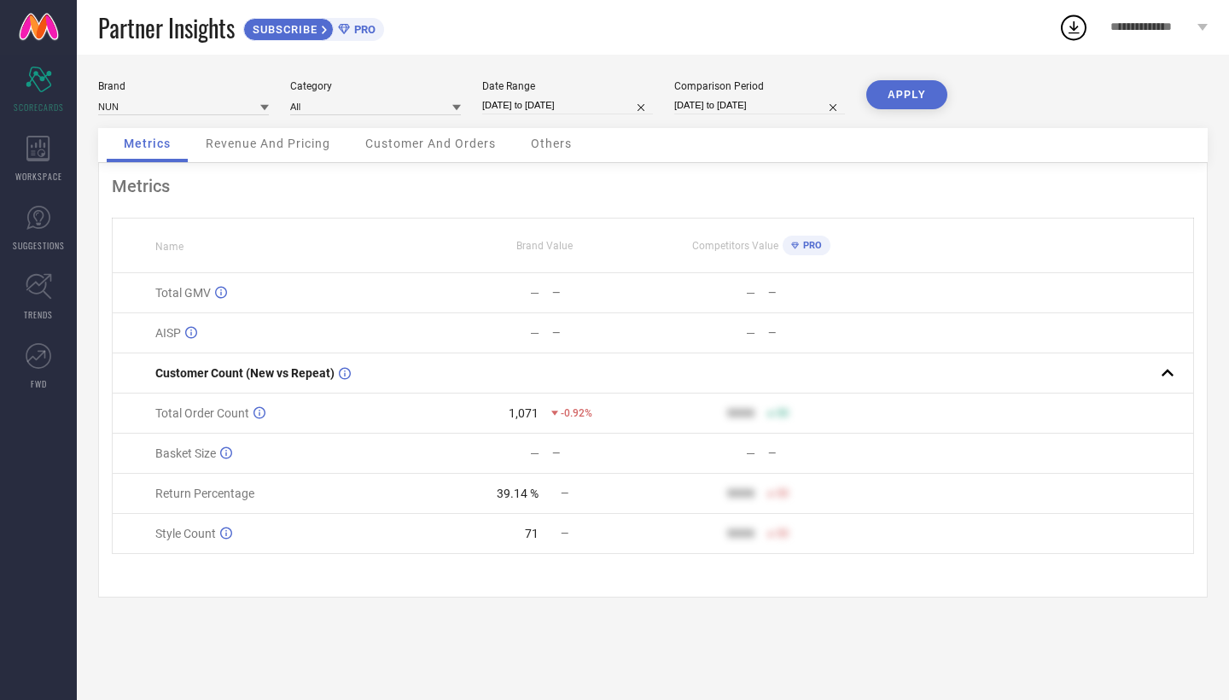
click at [702, 104] on input "[DATE] to [DATE]" at bounding box center [759, 105] width 171 height 18
select select "8"
select select "2025"
select select "9"
select select "2025"
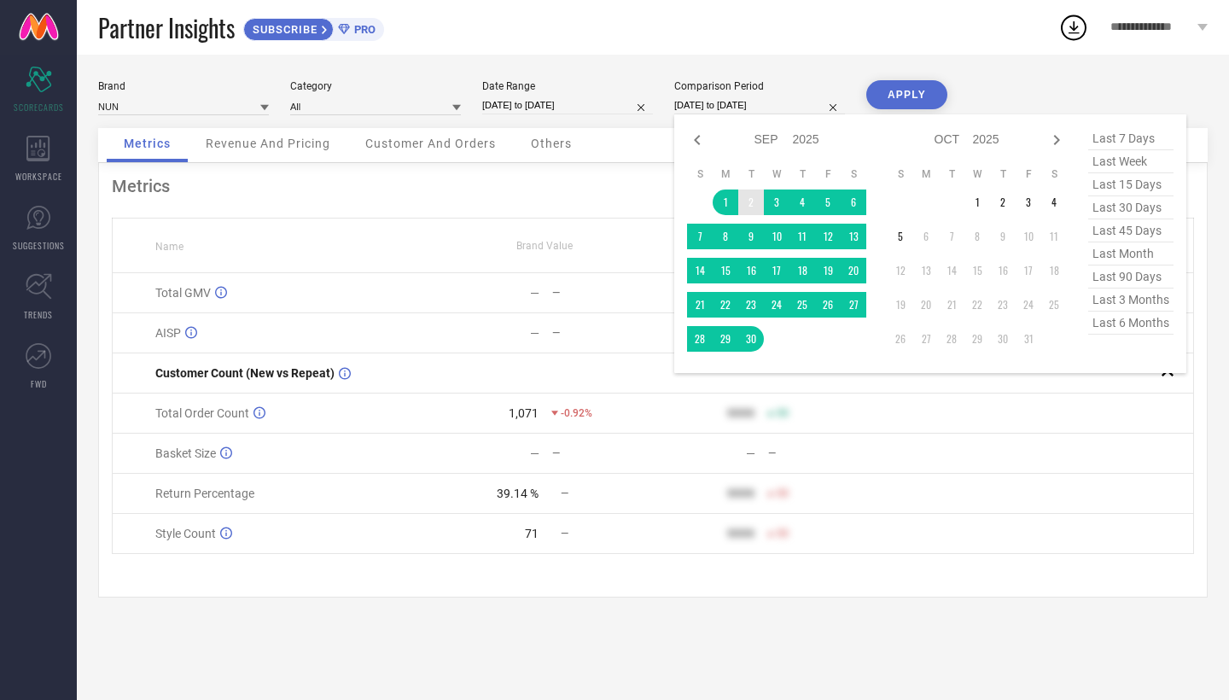
click at [768, 147] on select "Jan Feb Mar Apr May Jun [DATE] Aug Sep Oct Nov Dec" at bounding box center [774, 139] width 38 height 25
select select "11"
select select "2025"
select select "2026"
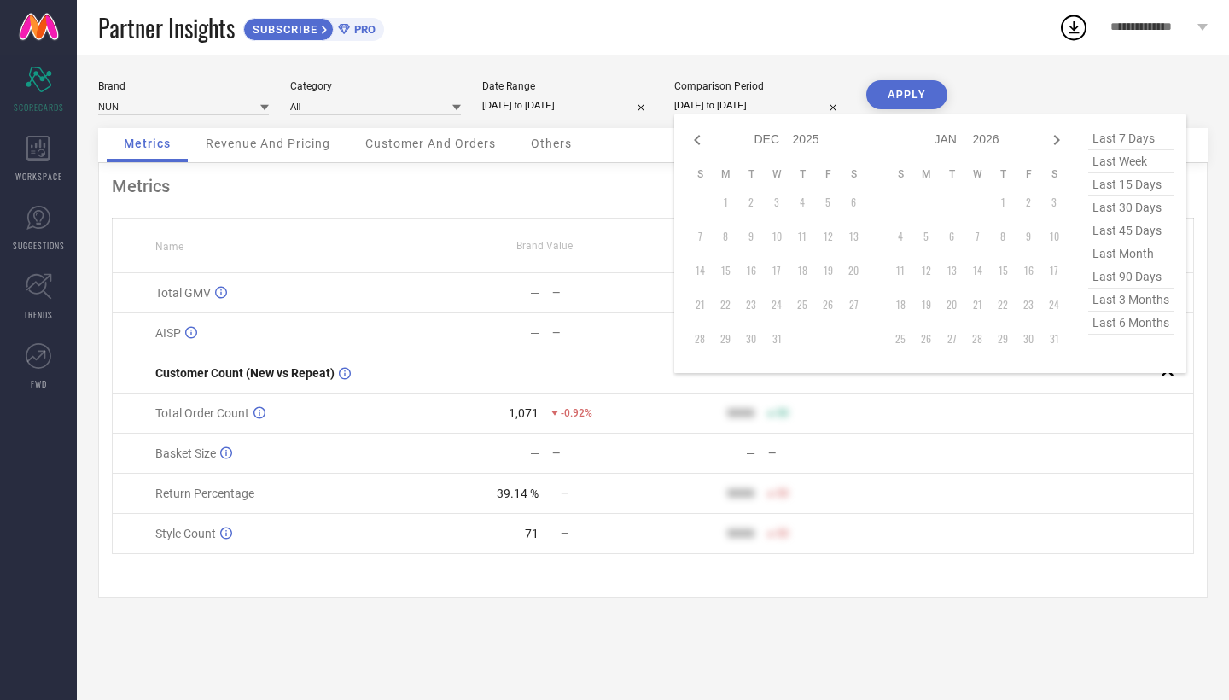
click at [805, 142] on select "2015 2016 2017 2018 2019 2020 2021 2022 2023 2024 2025 2026 2027 2028 2029 2030…" at bounding box center [806, 139] width 27 height 25
select select "11"
select select "2024"
select select "2025"
click at [705, 202] on td "1" at bounding box center [700, 202] width 26 height 26
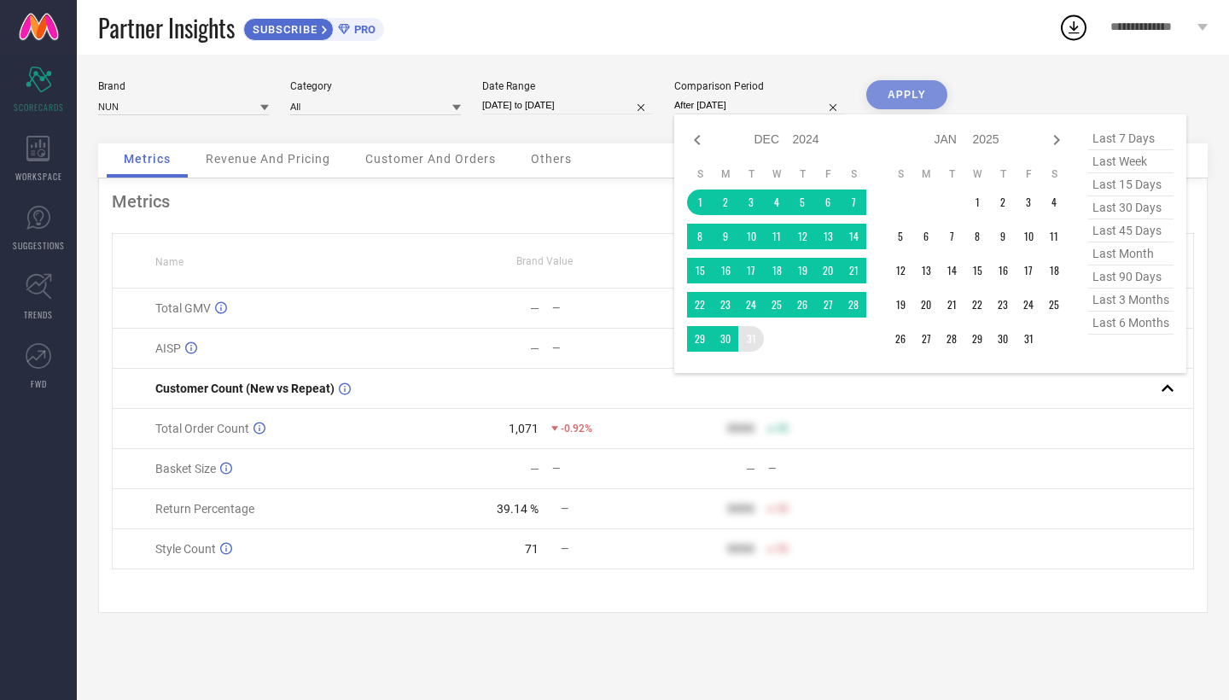
type input "[DATE] to [DATE]"
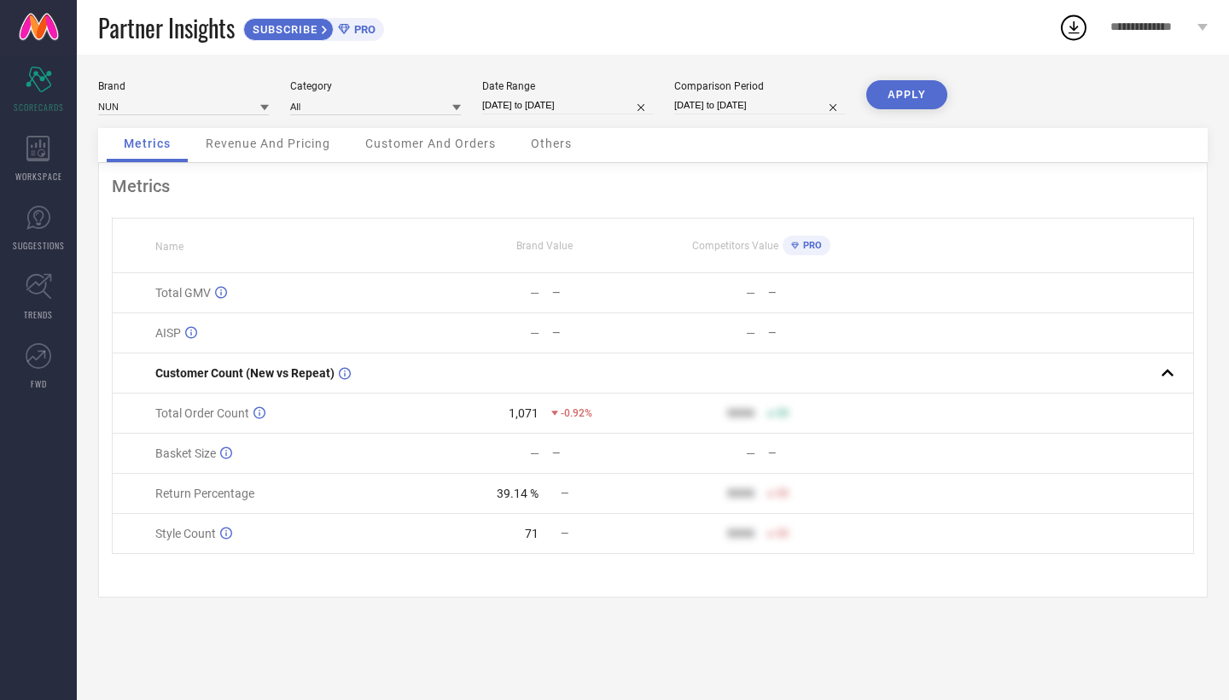
click at [899, 102] on button "APPLY" at bounding box center [906, 94] width 81 height 29
click at [263, 150] on span "Revenue And Pricing" at bounding box center [268, 144] width 125 height 14
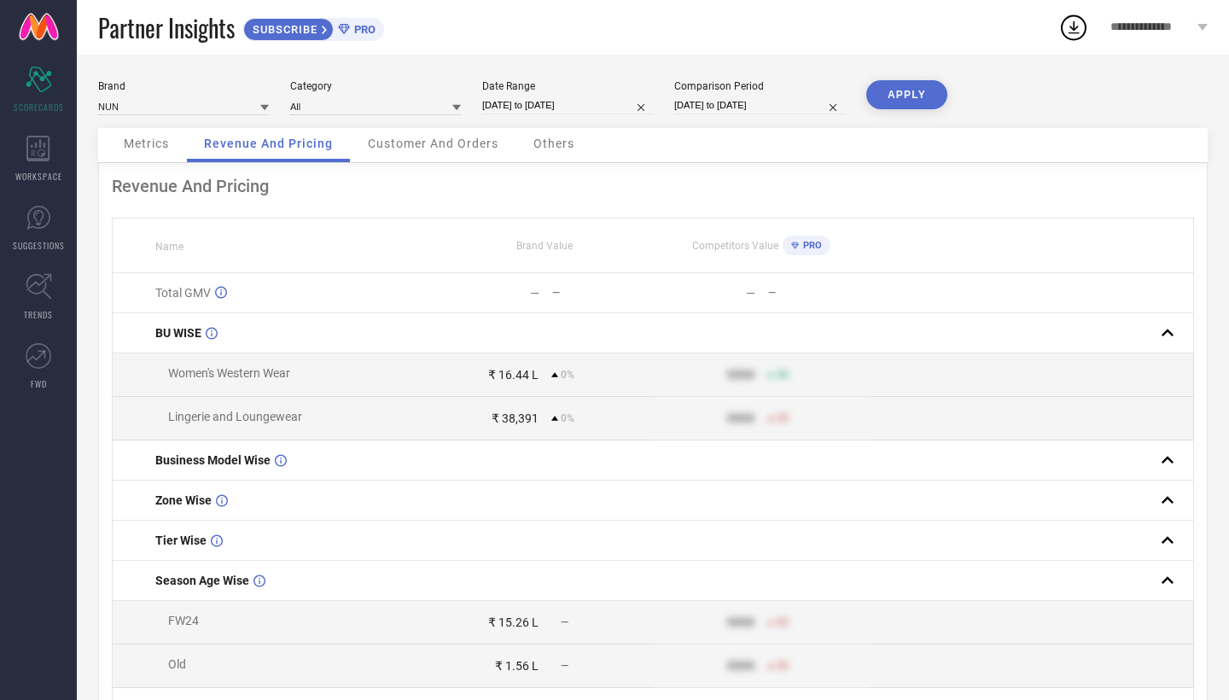
click at [146, 137] on div "Metrics" at bounding box center [146, 145] width 79 height 34
